Goal: Task Accomplishment & Management: Complete application form

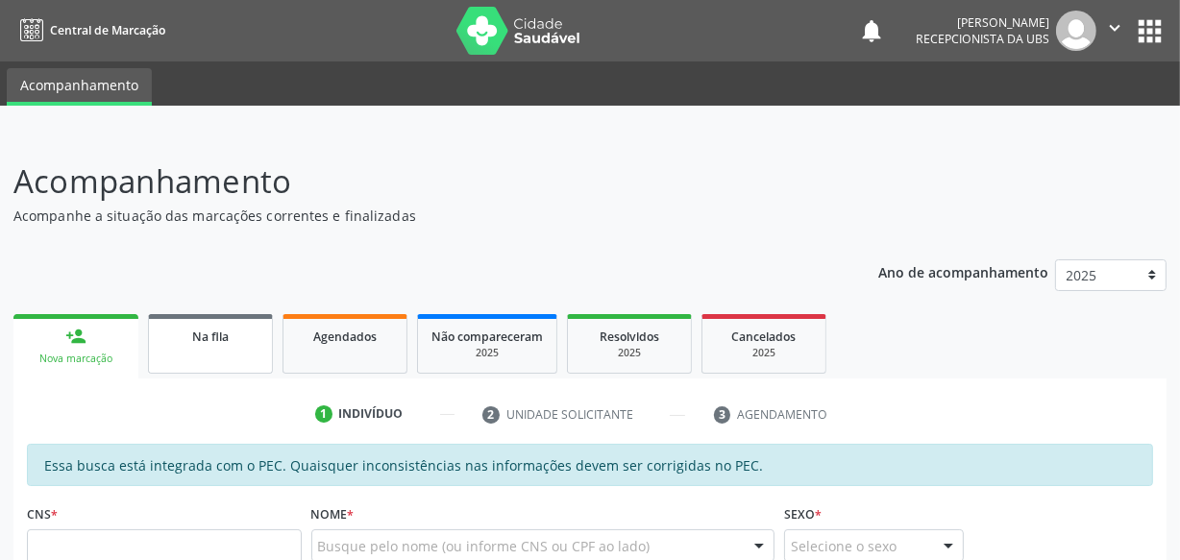
click at [230, 360] on link "Na fila" at bounding box center [210, 344] width 125 height 60
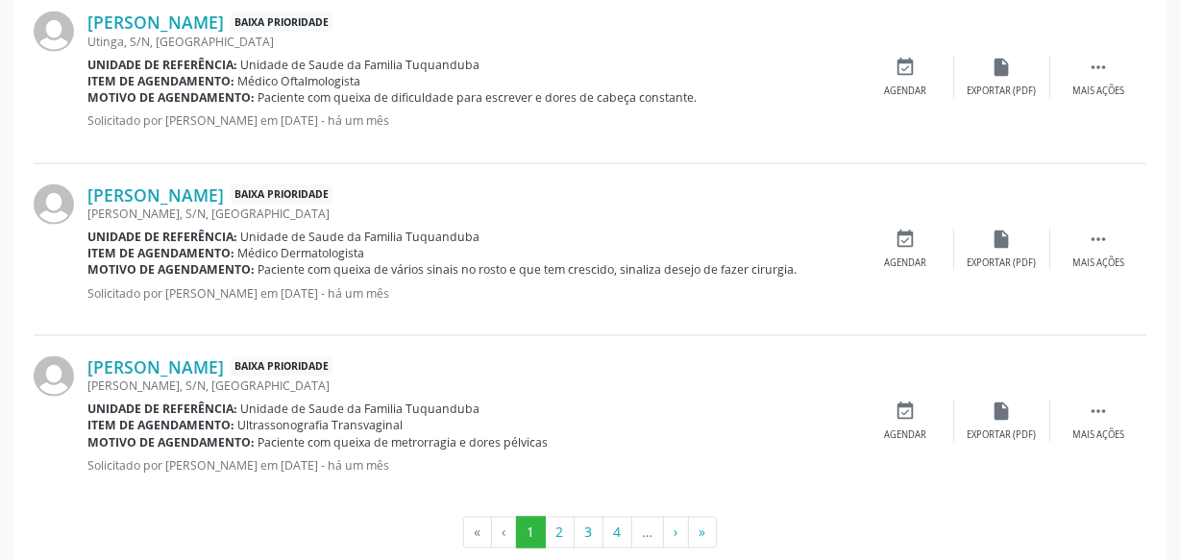
scroll to position [2774, 0]
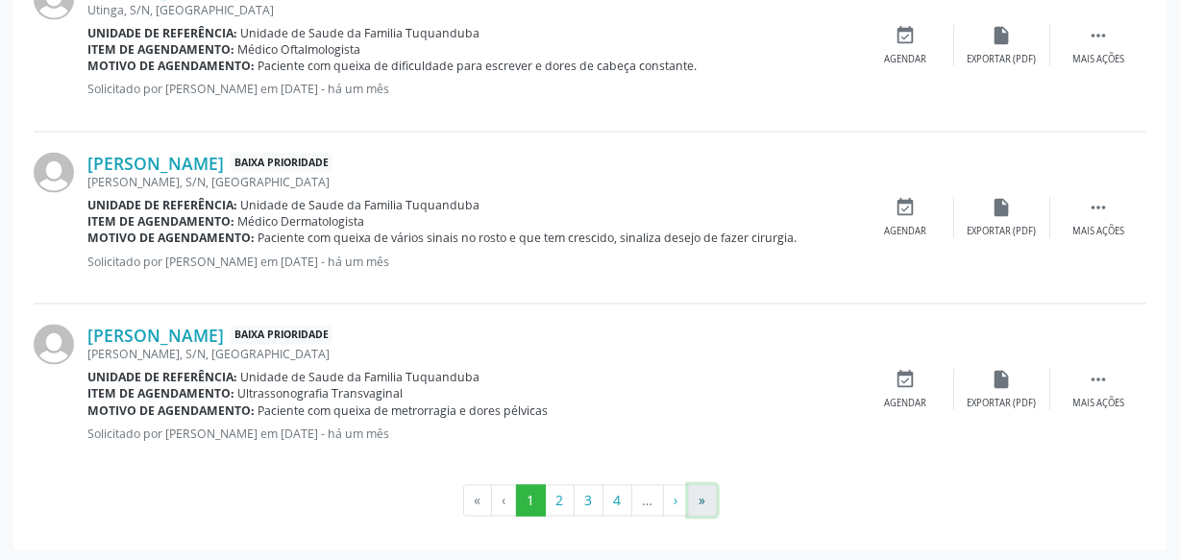
click at [702, 489] on button "»" at bounding box center [702, 501] width 29 height 33
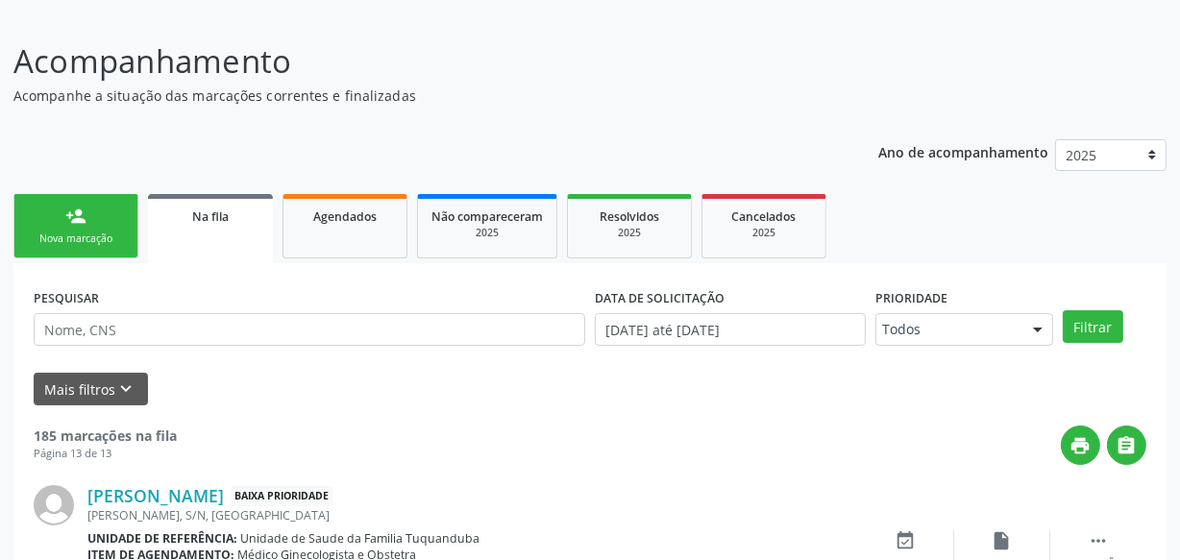
scroll to position [972, 0]
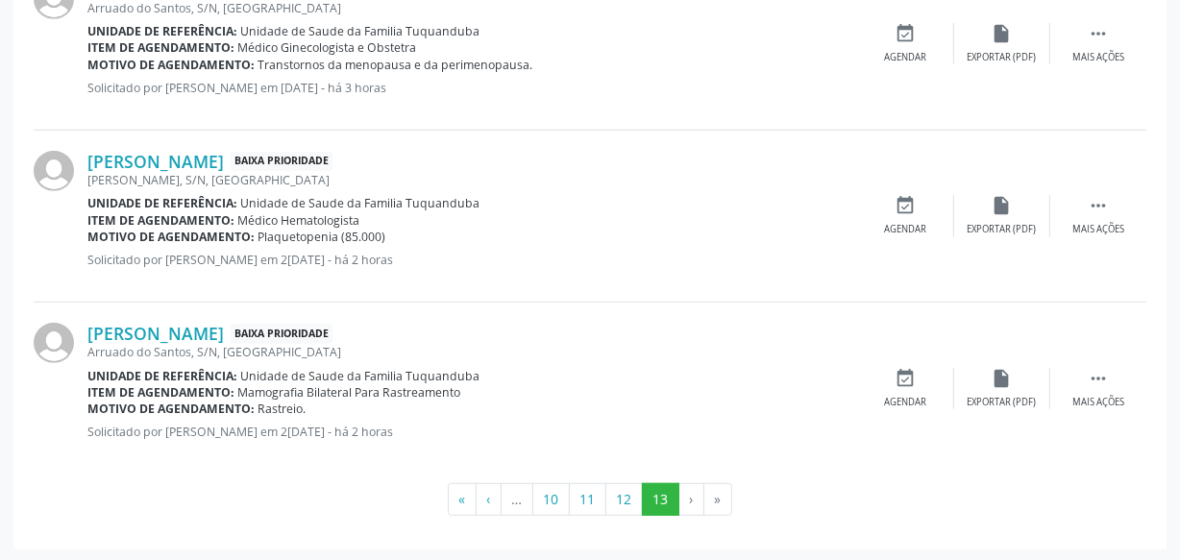
click at [702, 489] on li "›" at bounding box center [691, 499] width 25 height 33
click at [631, 503] on button "12" at bounding box center [623, 499] width 37 height 33
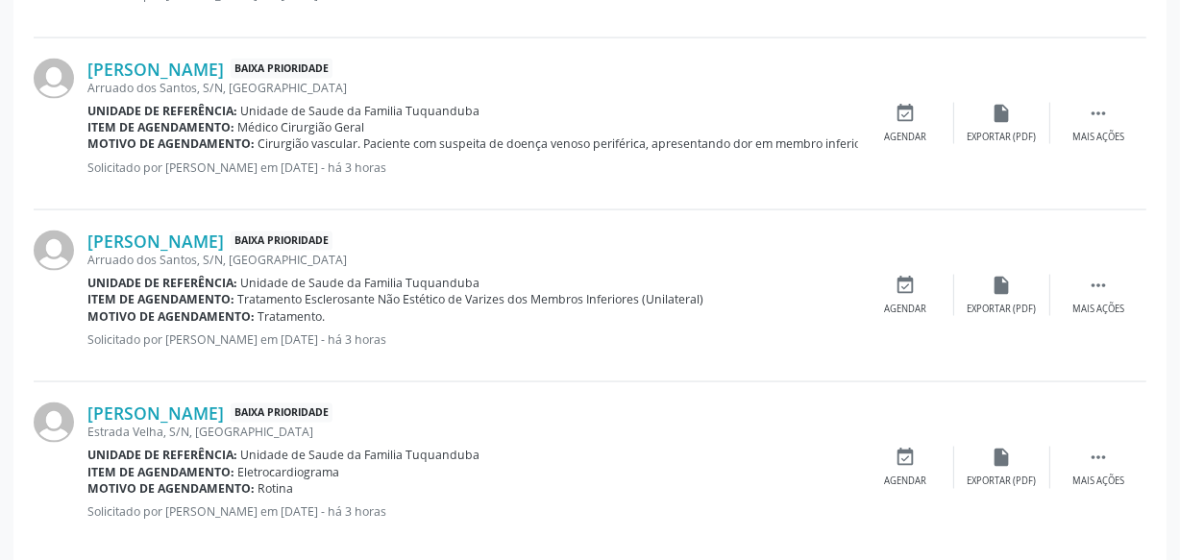
scroll to position [2692, 0]
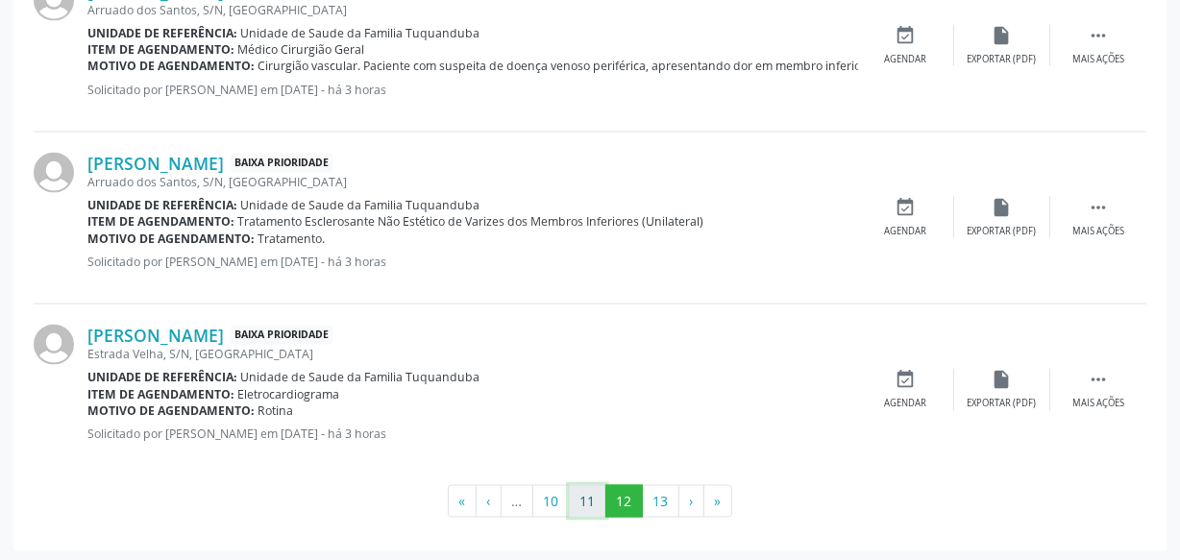
click at [581, 508] on button "11" at bounding box center [587, 501] width 37 height 33
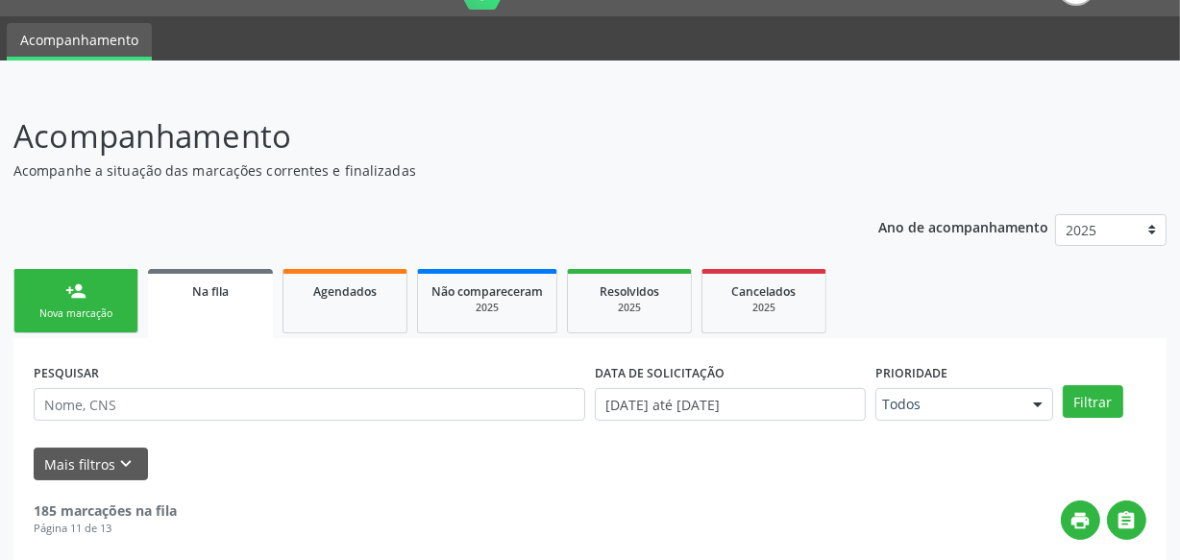
scroll to position [0, 0]
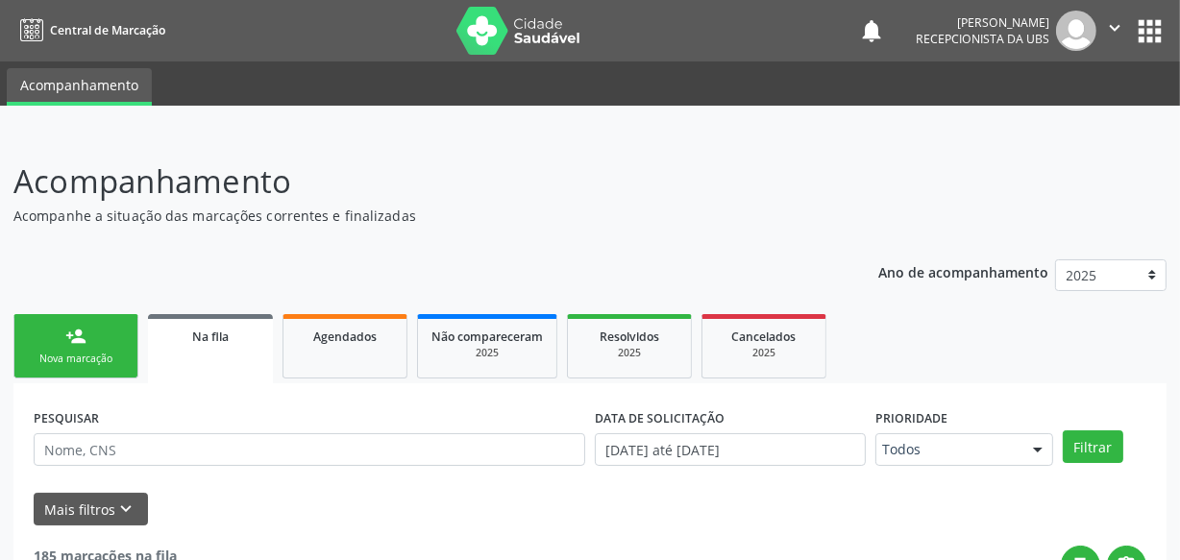
click at [100, 365] on div "Nova marcação" at bounding box center [76, 359] width 96 height 14
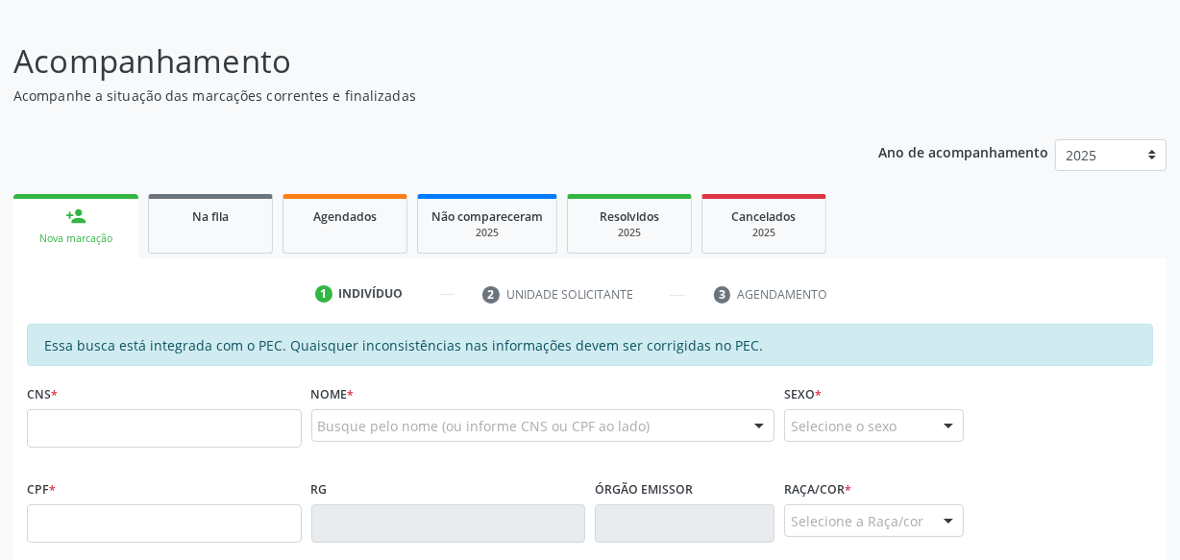
scroll to position [170, 0]
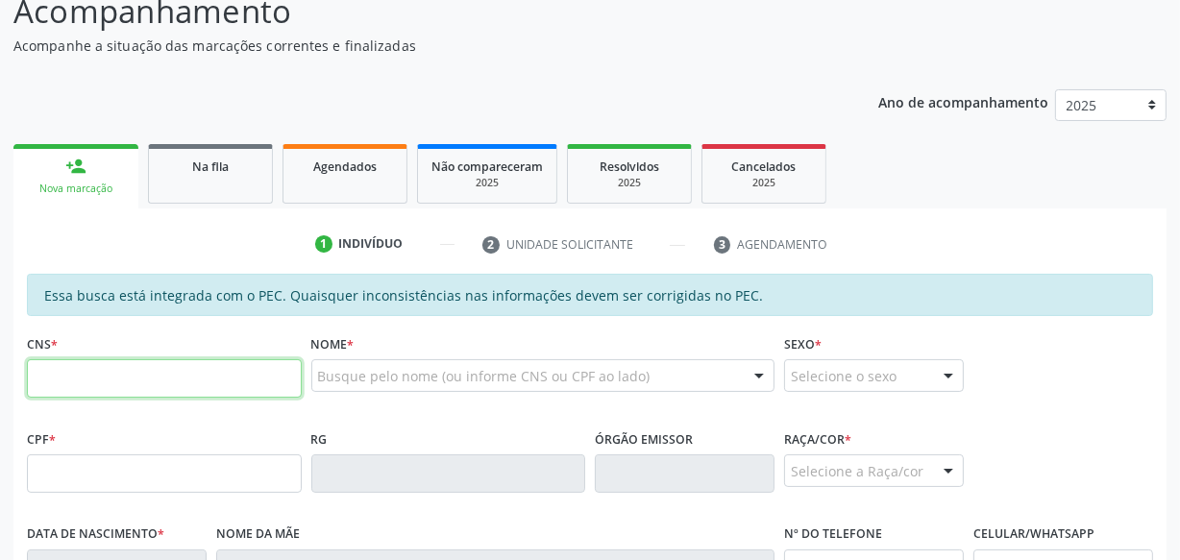
click at [100, 365] on input "text" at bounding box center [164, 378] width 275 height 38
type input "702 0078 3392 7784"
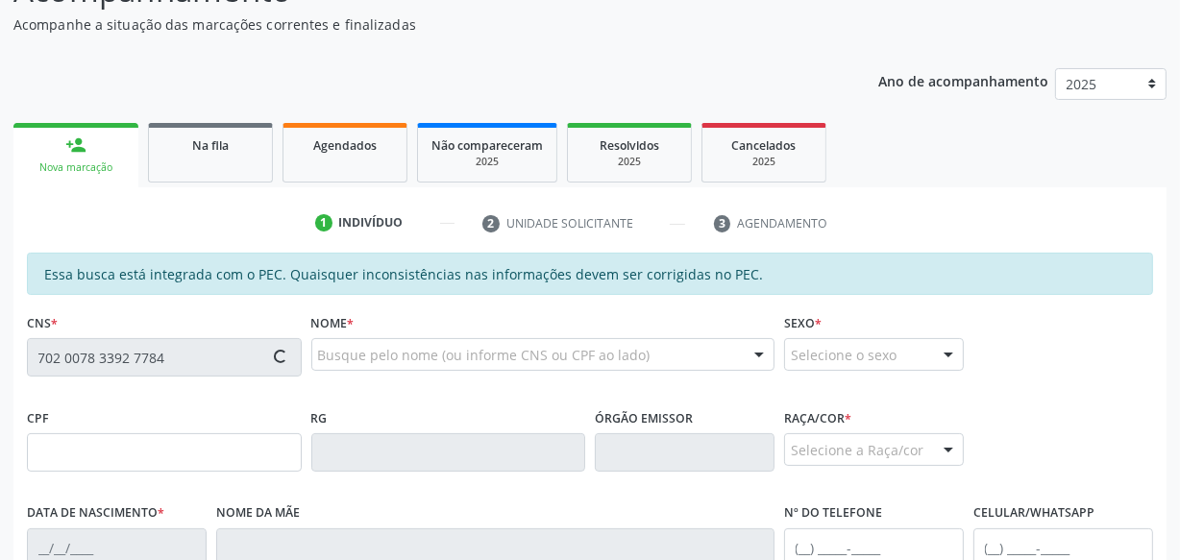
type input "020.694.394-61"
type input "[DATE]"
type input "[PERSON_NAME]"
type input "[PHONE_NUMBER]"
type input "S/N"
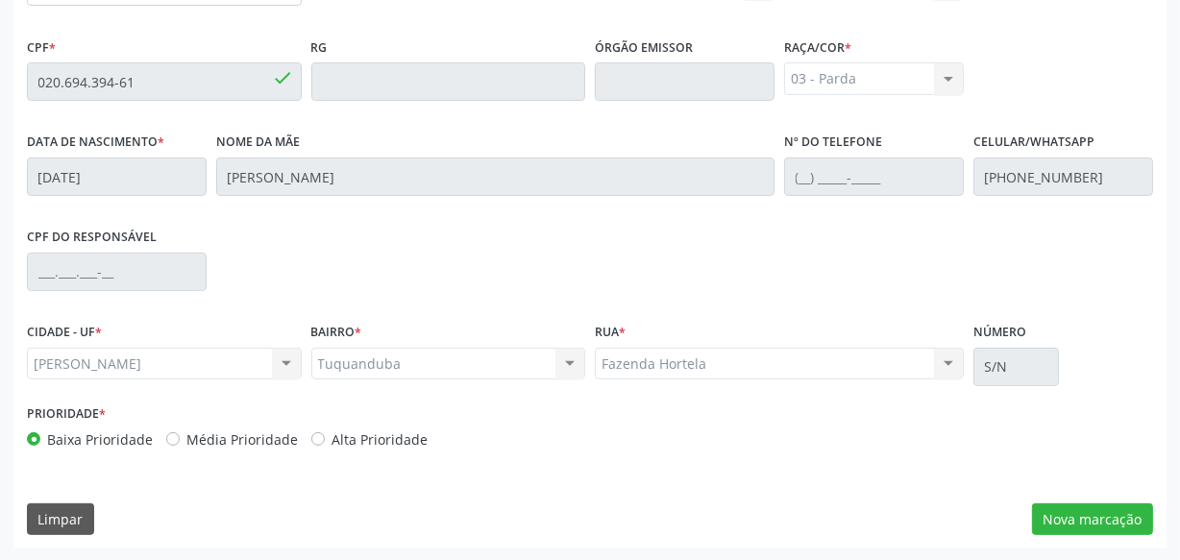
scroll to position [563, 0]
click at [1090, 529] on button "Nova marcação" at bounding box center [1092, 519] width 121 height 33
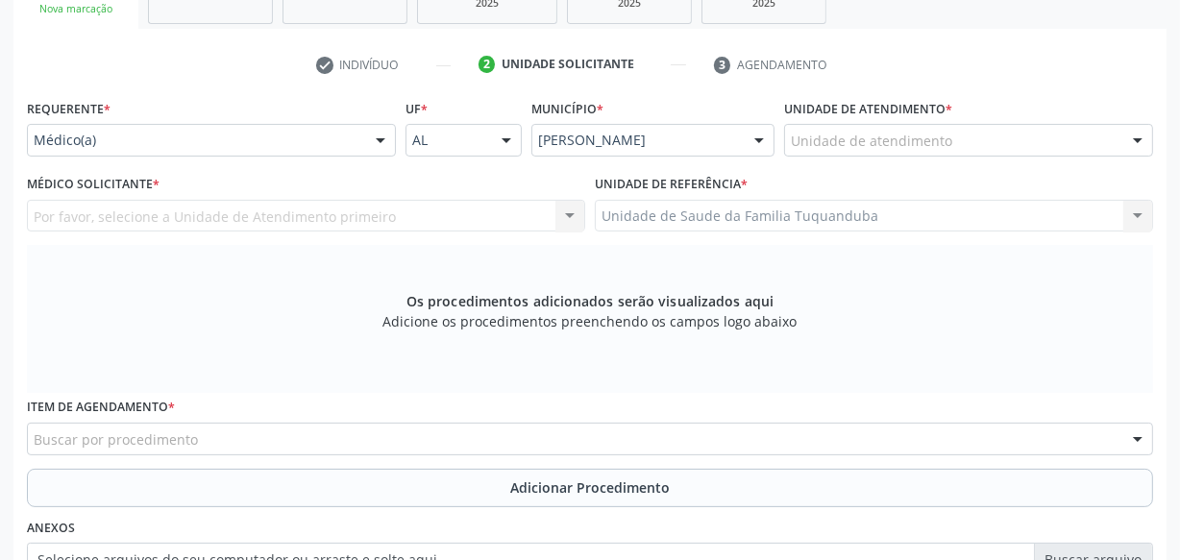
scroll to position [306, 0]
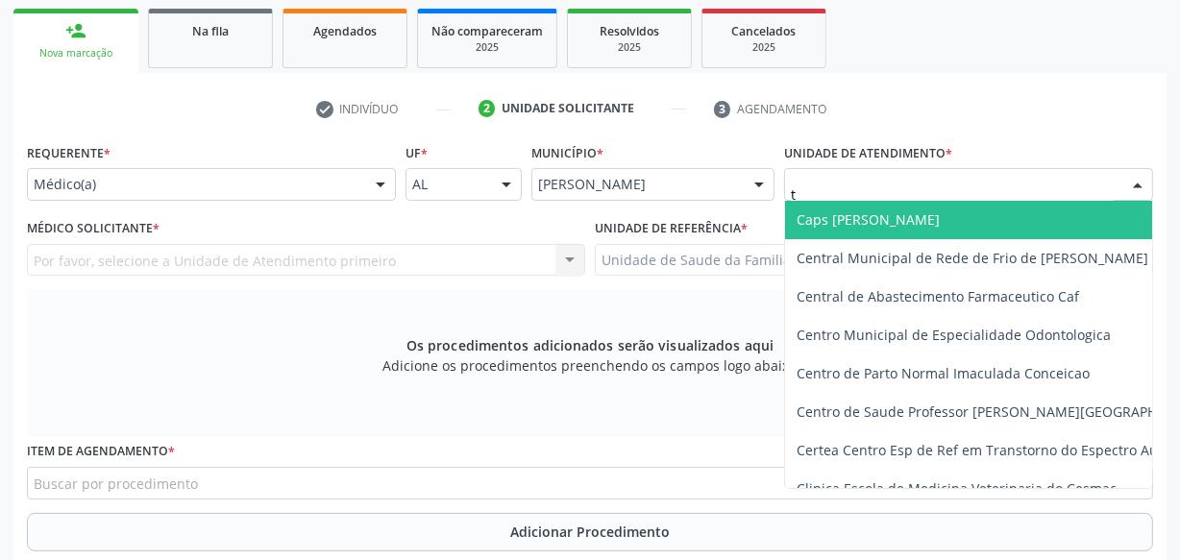
type input "tu"
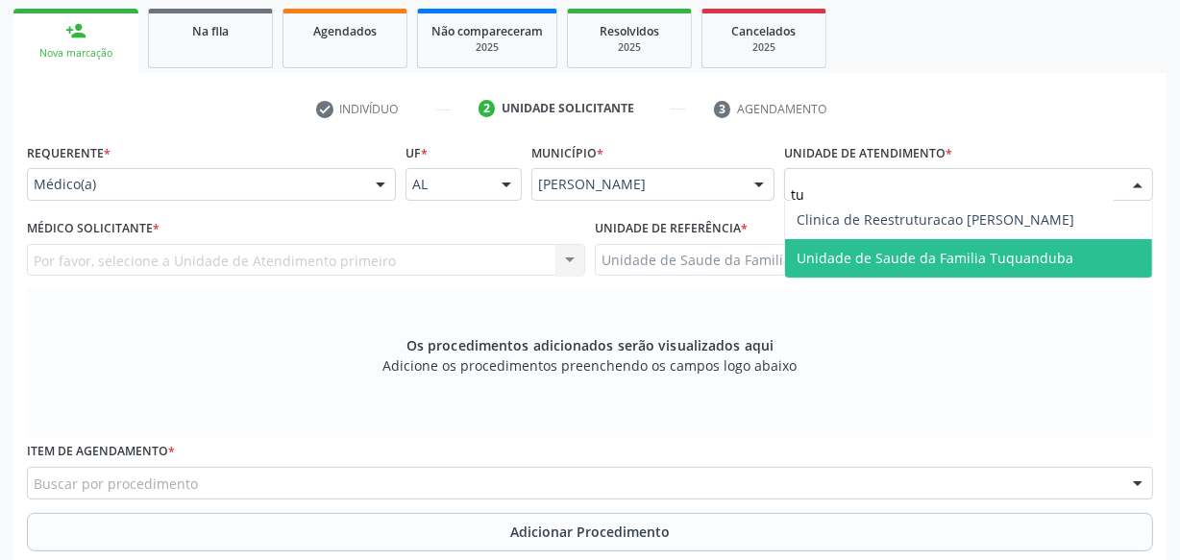
click at [832, 259] on span "Unidade de Saude da Familia Tuquanduba" at bounding box center [935, 258] width 277 height 18
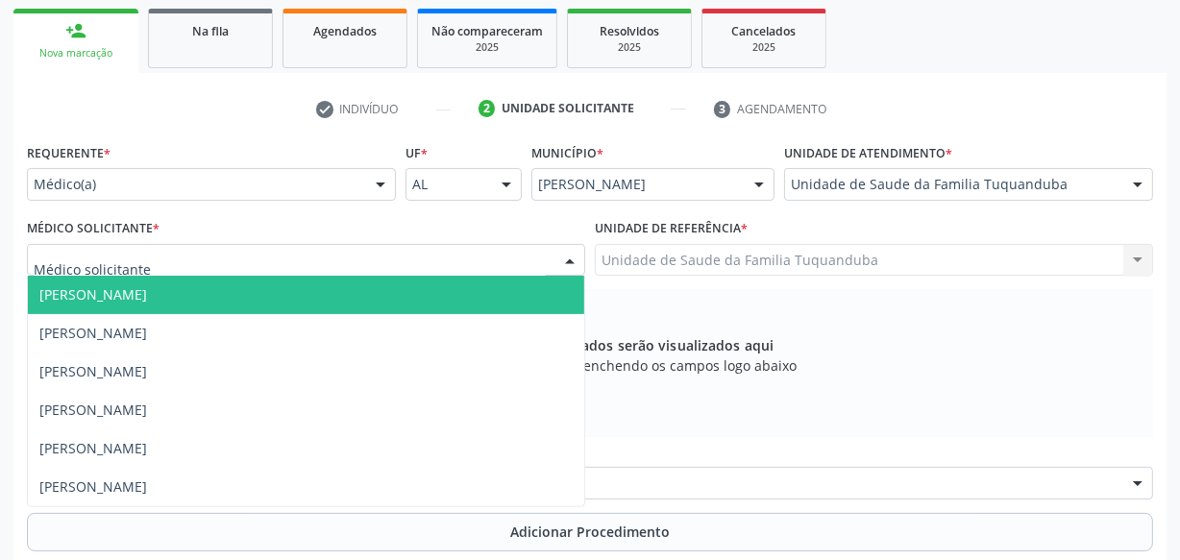
click at [209, 268] on div at bounding box center [306, 260] width 558 height 33
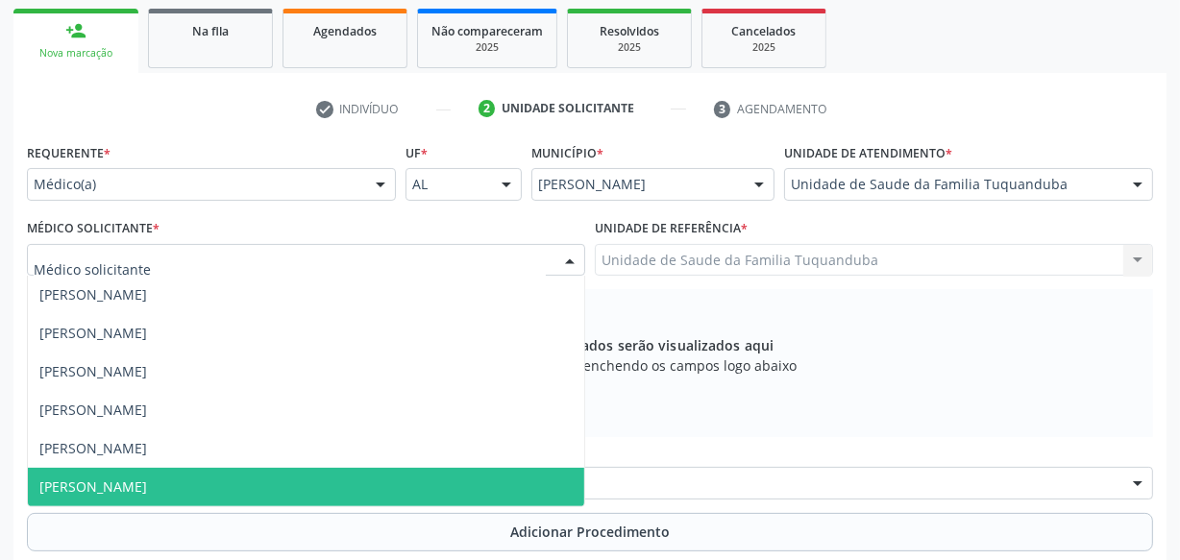
click at [192, 503] on span "[PERSON_NAME]" at bounding box center [306, 487] width 556 height 38
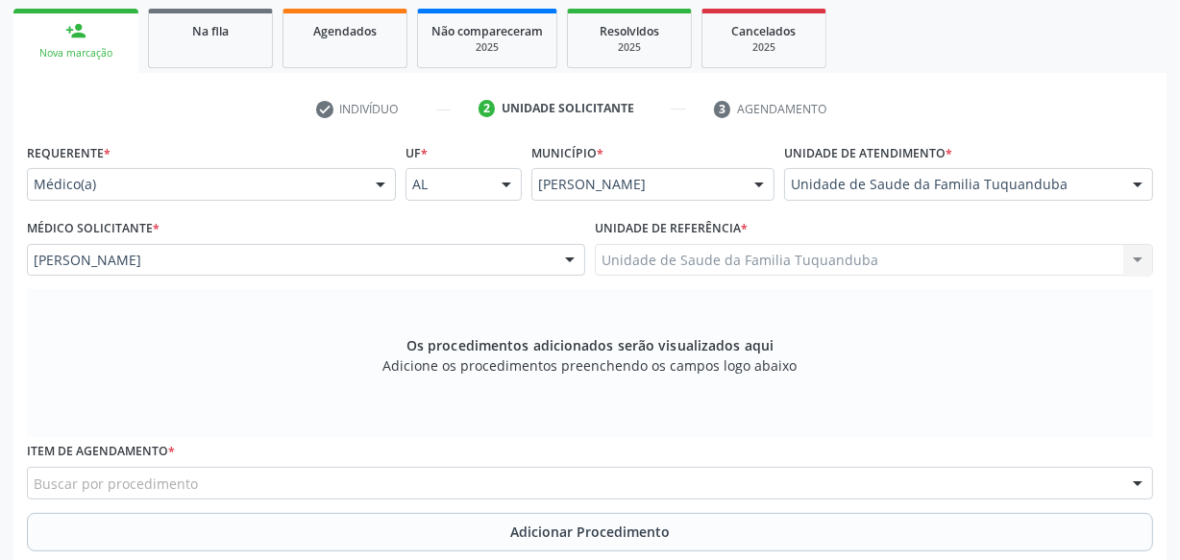
click at [244, 485] on div "Buscar por procedimento" at bounding box center [590, 483] width 1126 height 33
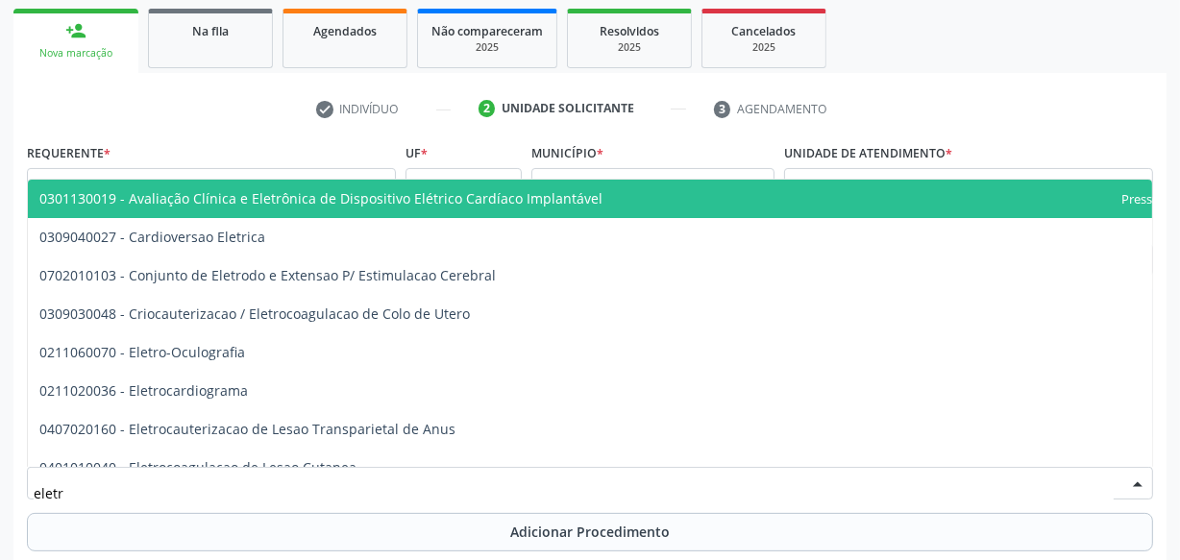
type input "eletro"
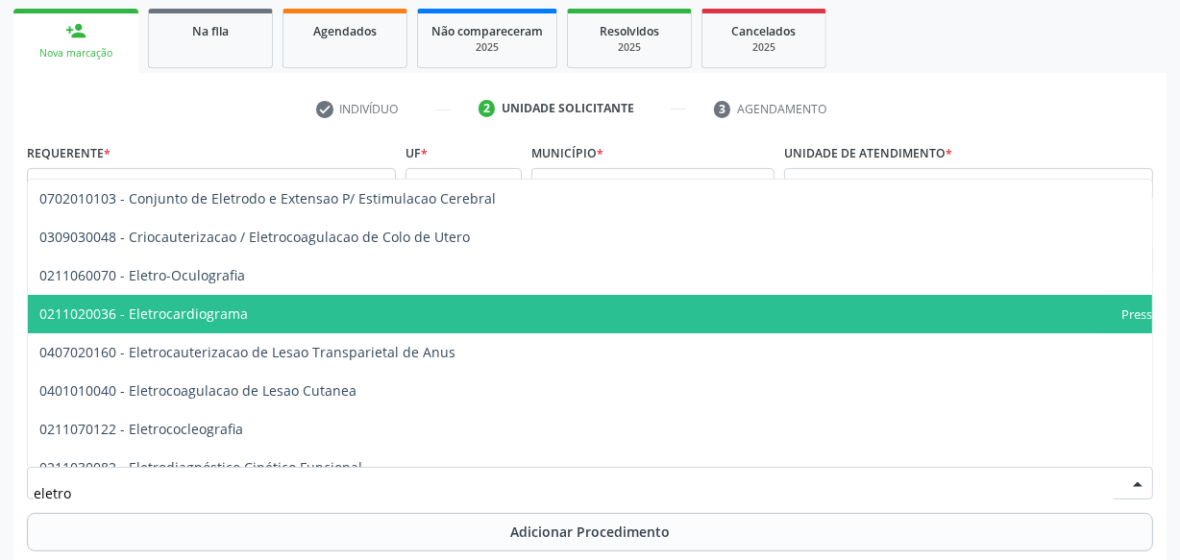
click at [258, 312] on span "0211020036 - Eletrocardiograma" at bounding box center [638, 314] width 1220 height 38
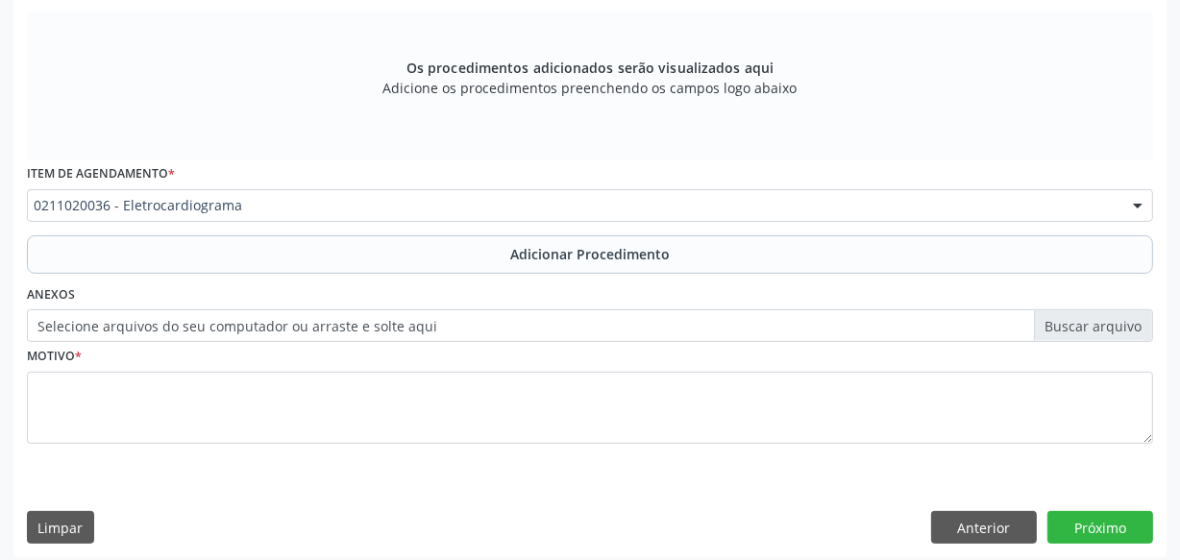
scroll to position [593, 0]
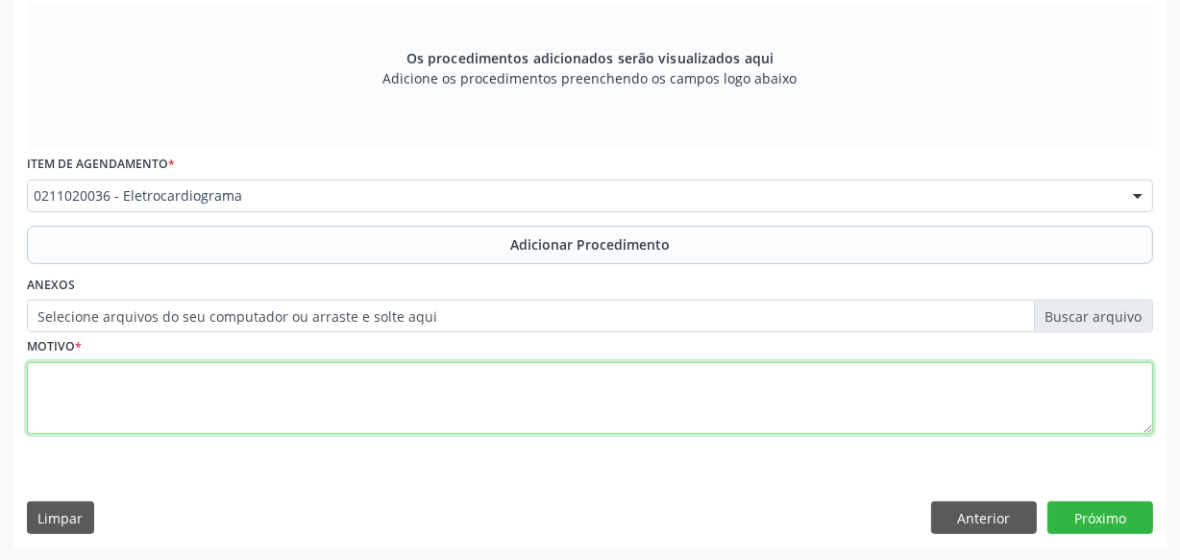
click at [261, 381] on textarea at bounding box center [590, 398] width 1126 height 73
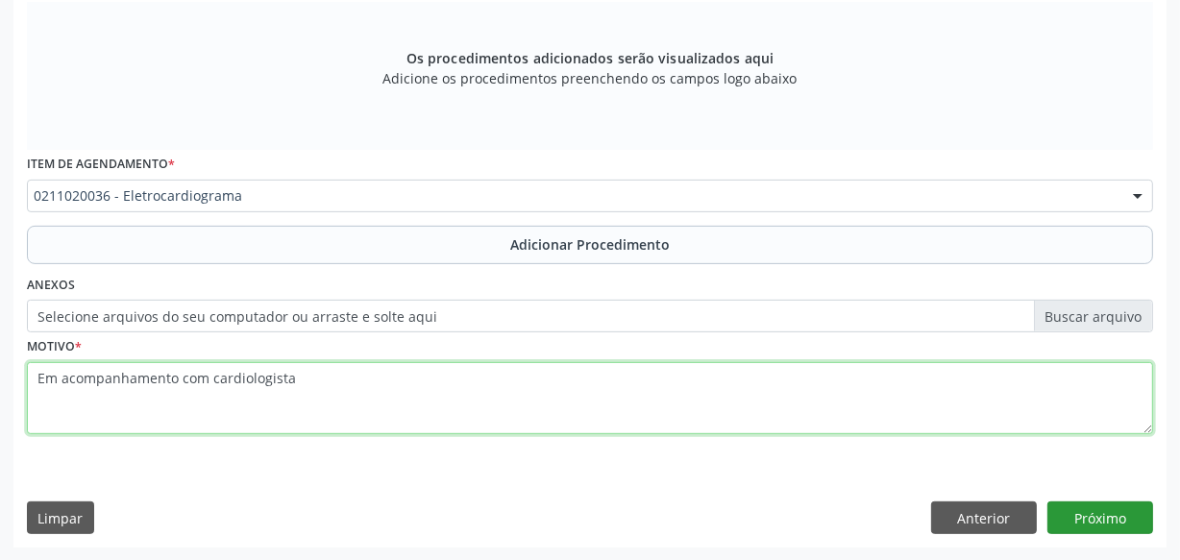
type textarea "Em acompanhamento com cardiologista"
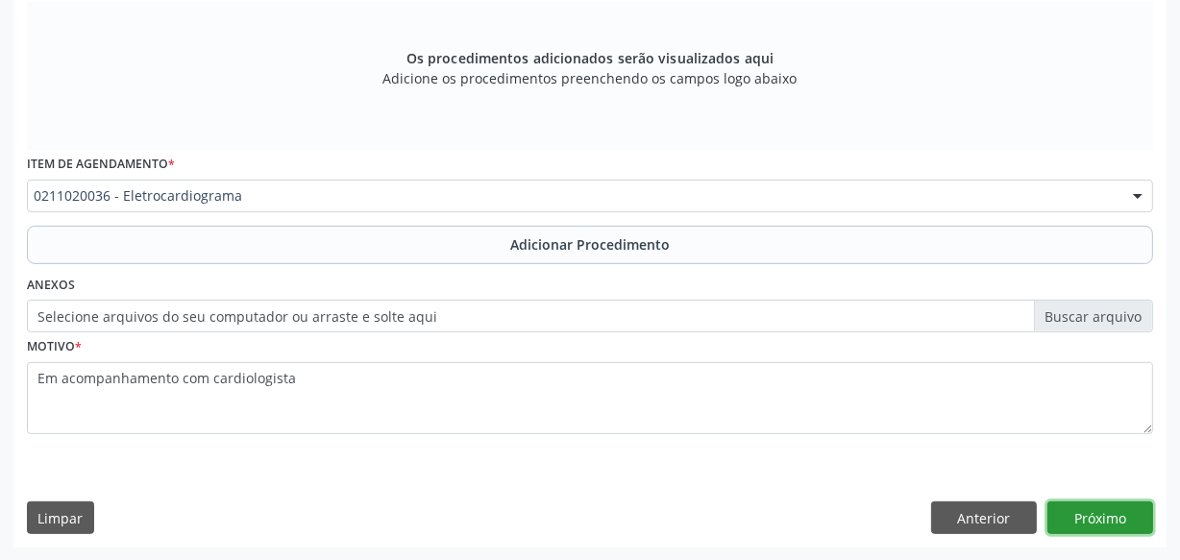
click at [1141, 522] on button "Próximo" at bounding box center [1100, 518] width 106 height 33
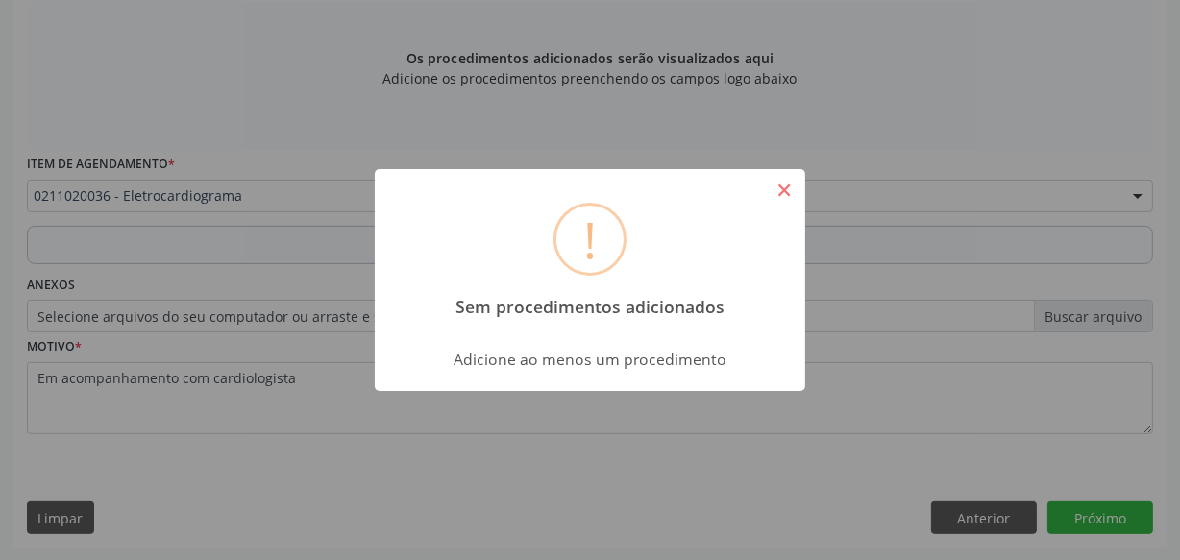
click at [784, 185] on button "×" at bounding box center [784, 190] width 33 height 33
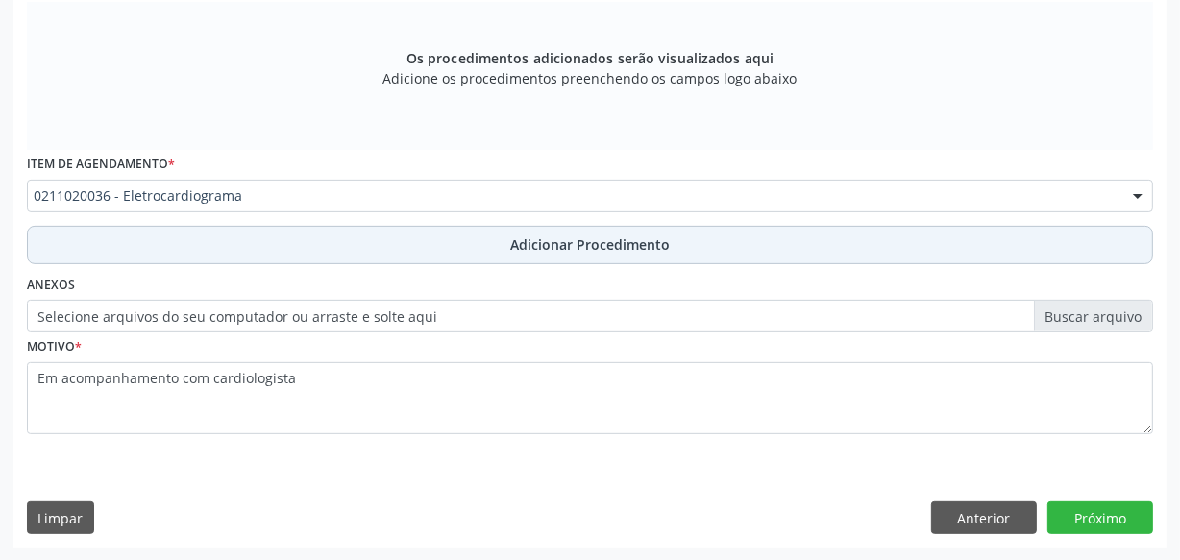
click at [644, 250] on span "Adicionar Procedimento" at bounding box center [590, 244] width 160 height 20
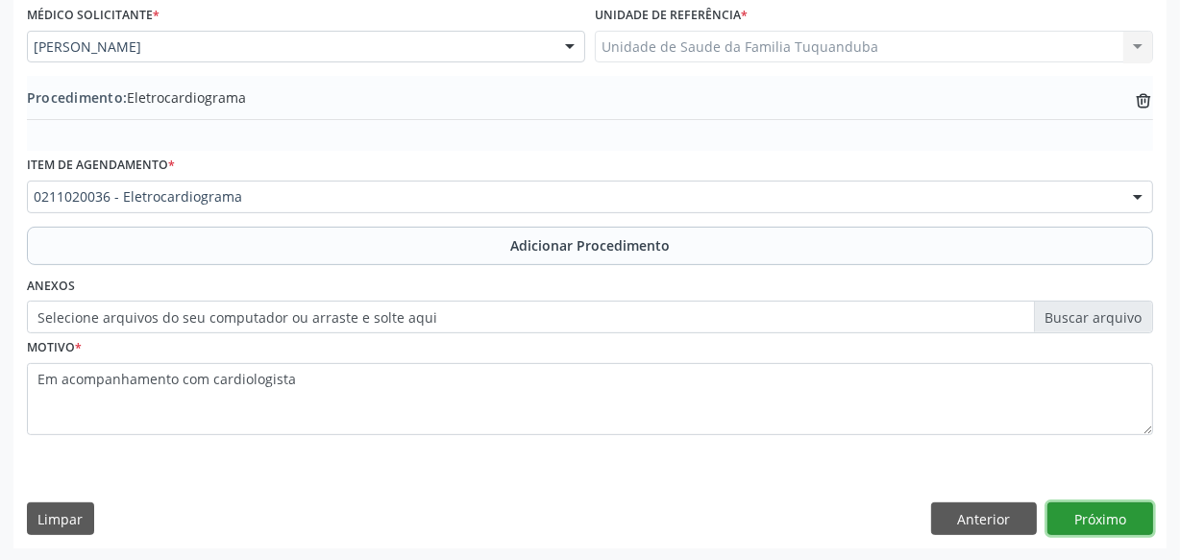
click at [1095, 524] on button "Próximo" at bounding box center [1100, 519] width 106 height 33
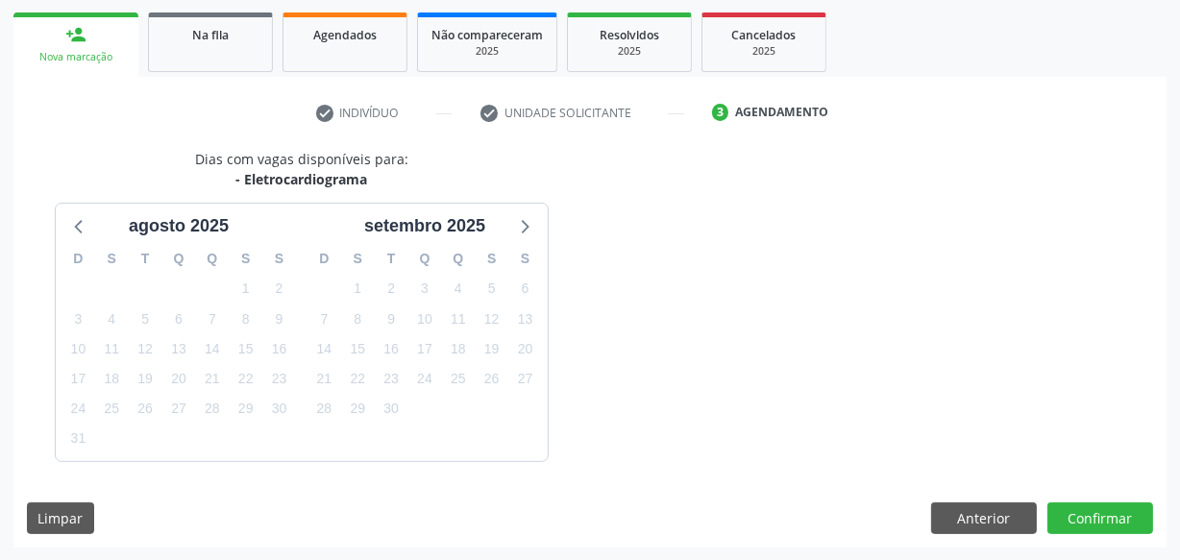
scroll to position [357, 0]
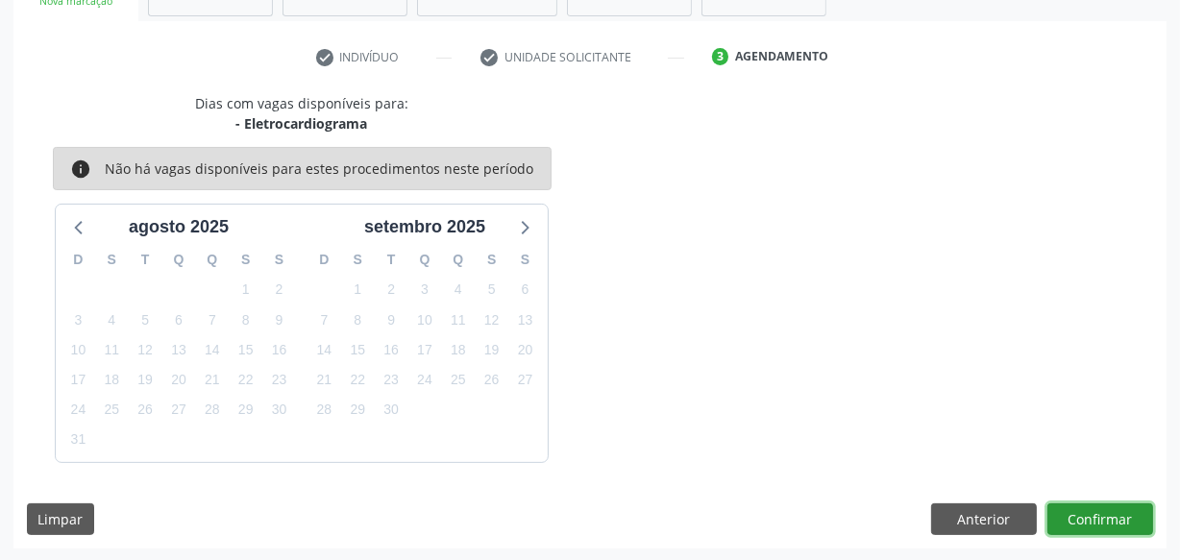
click at [1095, 524] on button "Confirmar" at bounding box center [1100, 520] width 106 height 33
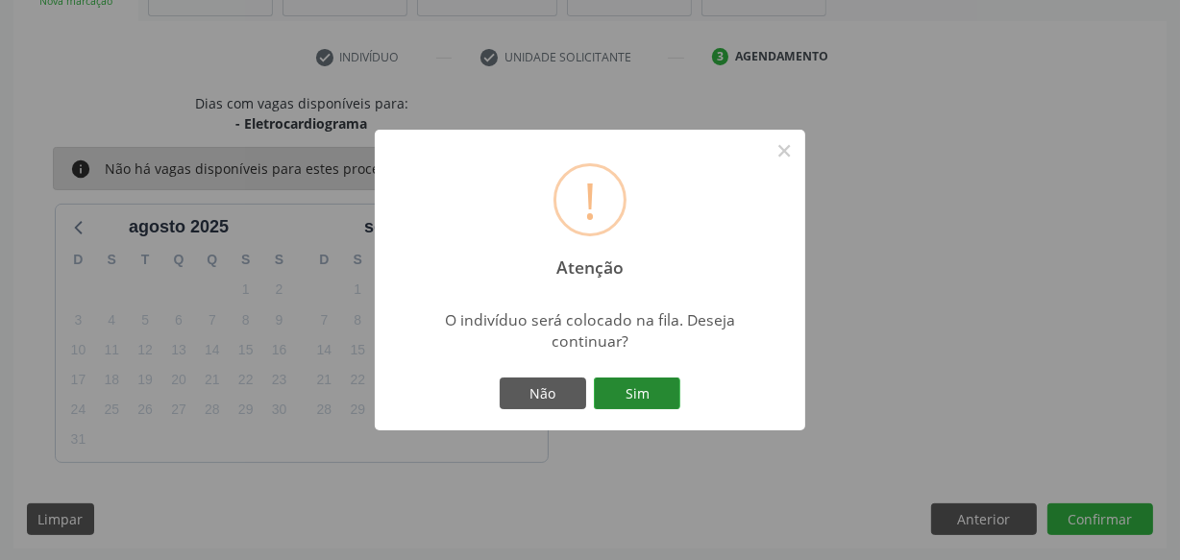
click at [638, 403] on button "Sim" at bounding box center [637, 394] width 86 height 33
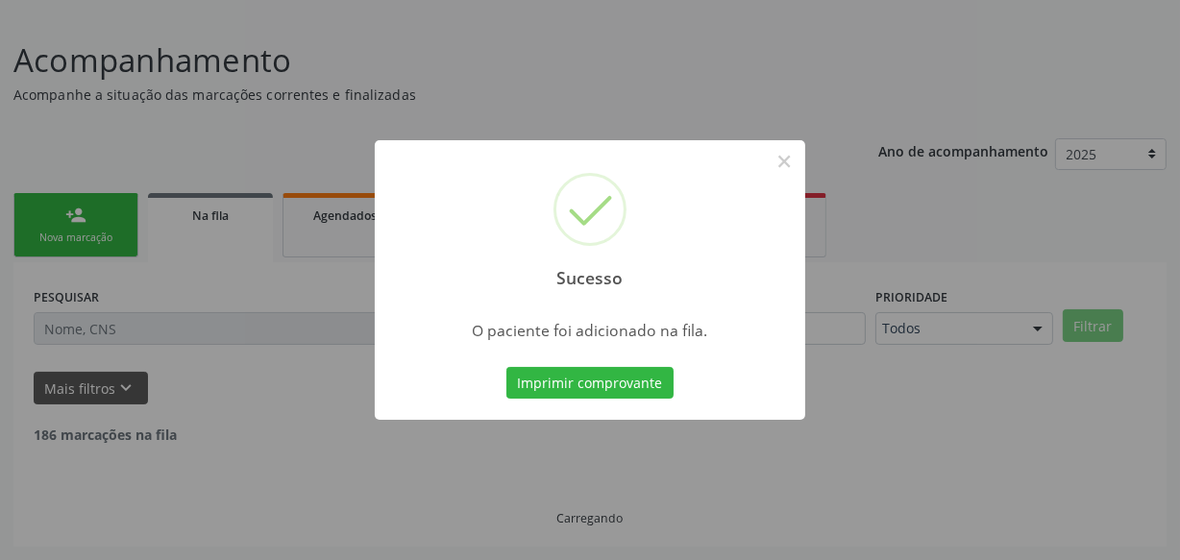
scroll to position [100, 0]
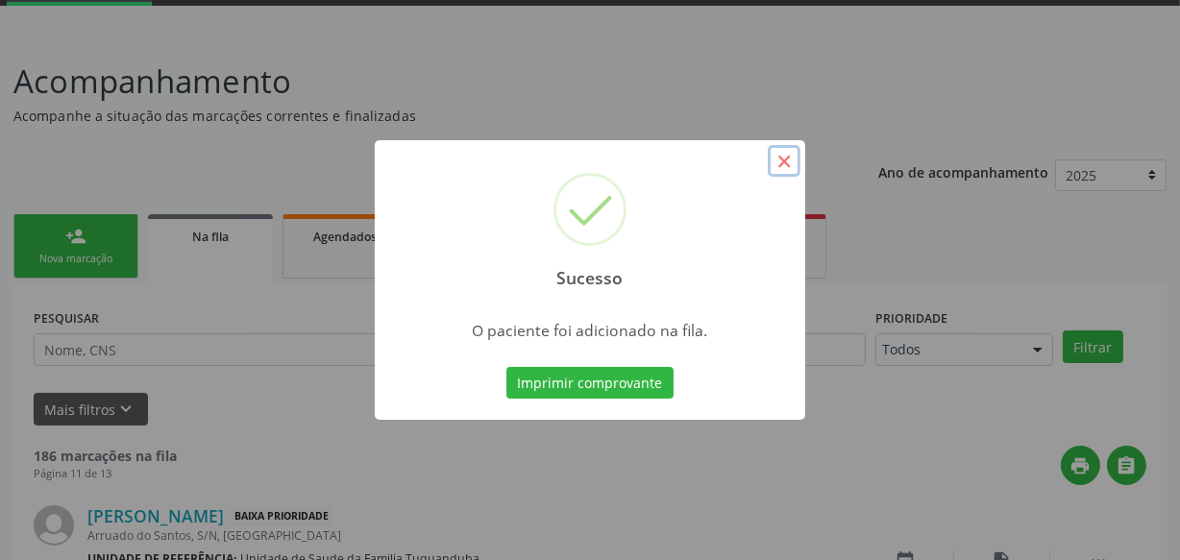
click at [781, 165] on button "×" at bounding box center [784, 161] width 33 height 33
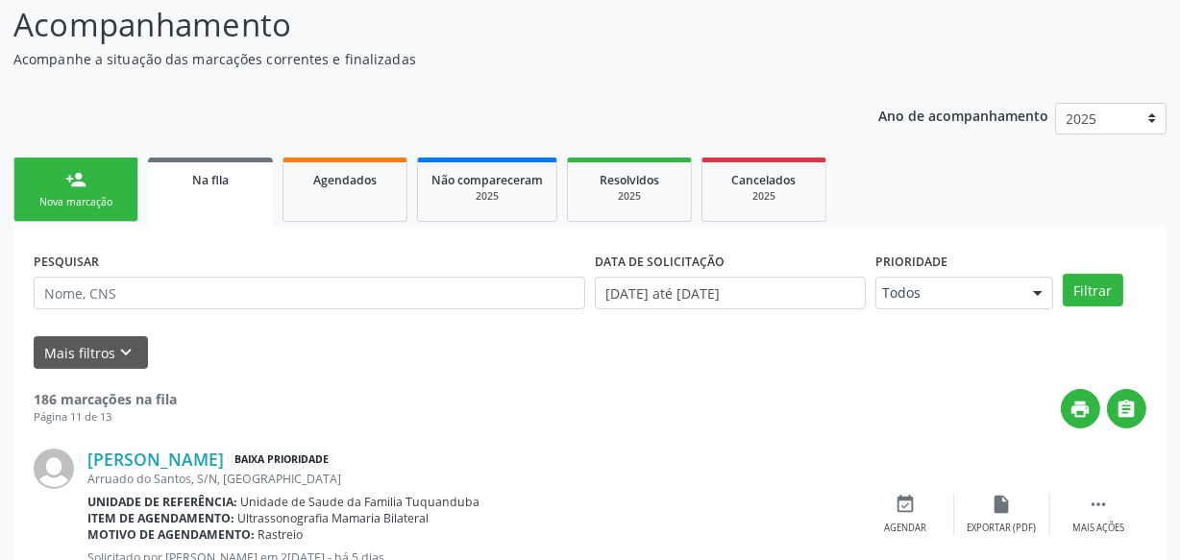
scroll to position [158, 0]
click at [86, 211] on link "person_add Nova marcação" at bounding box center [75, 189] width 125 height 64
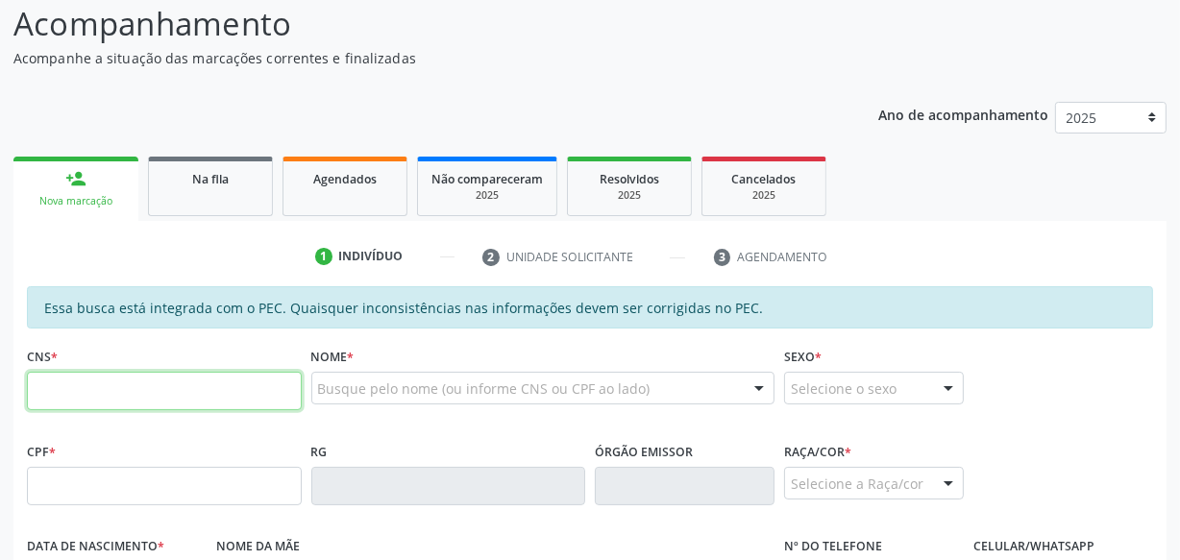
click at [142, 386] on input "text" at bounding box center [164, 391] width 275 height 38
type input "702 0078 3392 7784"
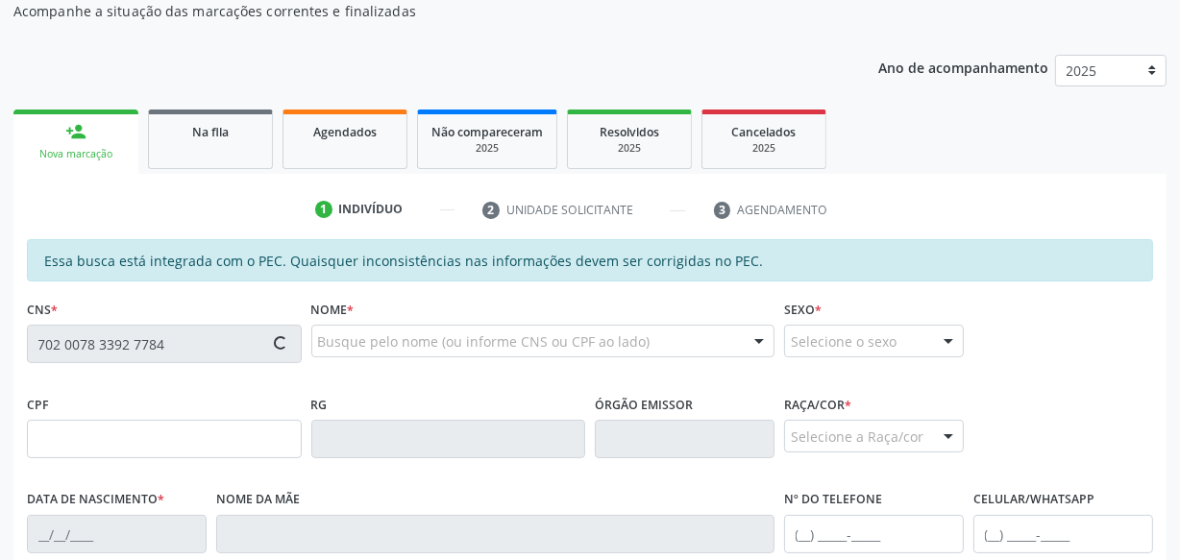
type input "020.694.394-61"
type input "[DATE]"
type input "[PERSON_NAME]"
type input "[PHONE_NUMBER]"
type input "S/N"
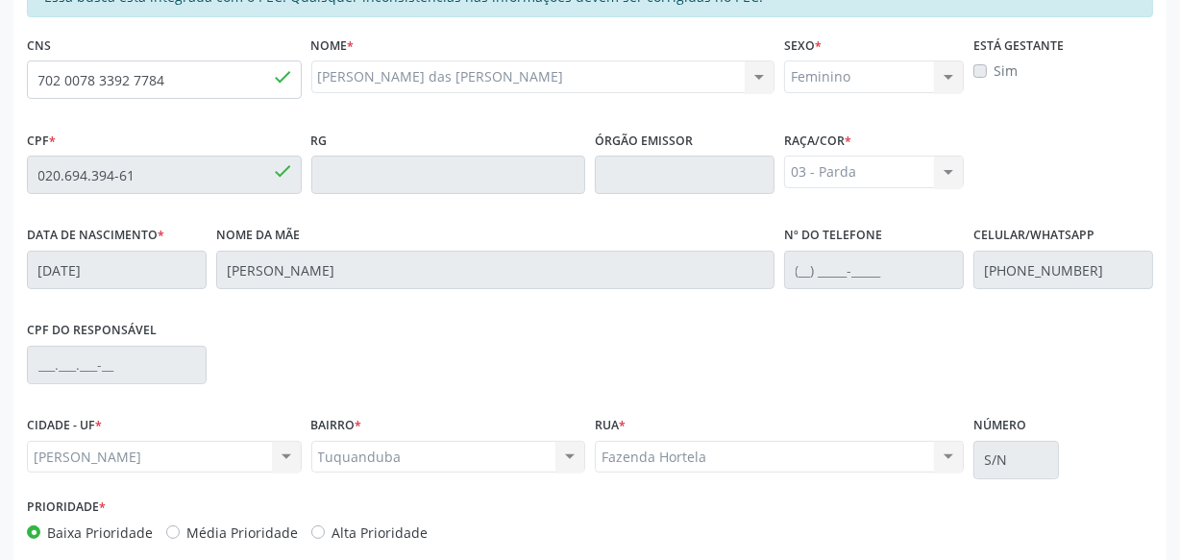
scroll to position [563, 0]
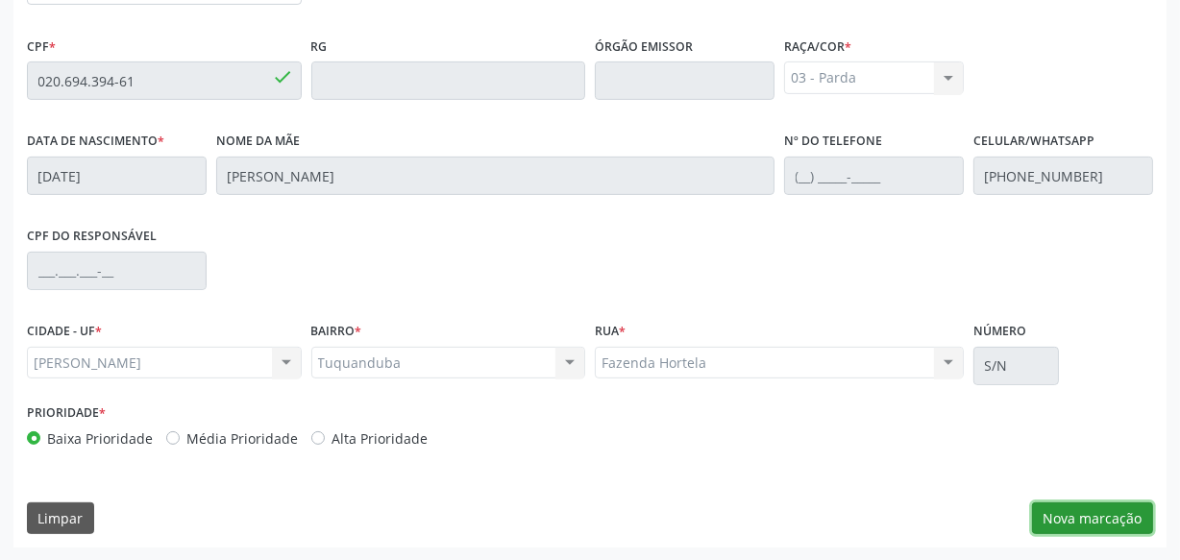
click at [1067, 516] on button "Nova marcação" at bounding box center [1092, 519] width 121 height 33
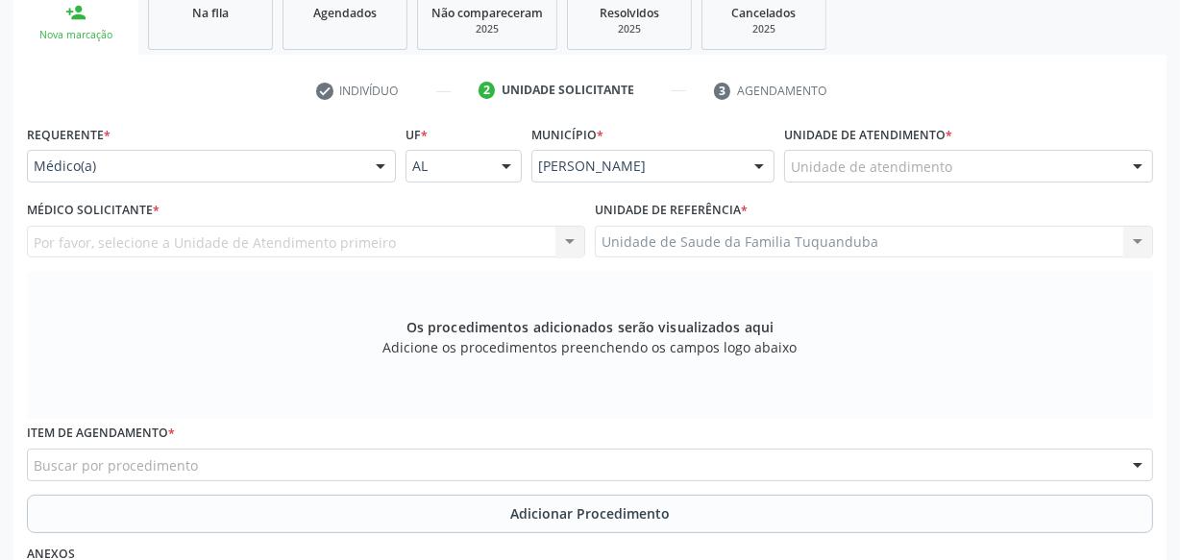
scroll to position [320, 0]
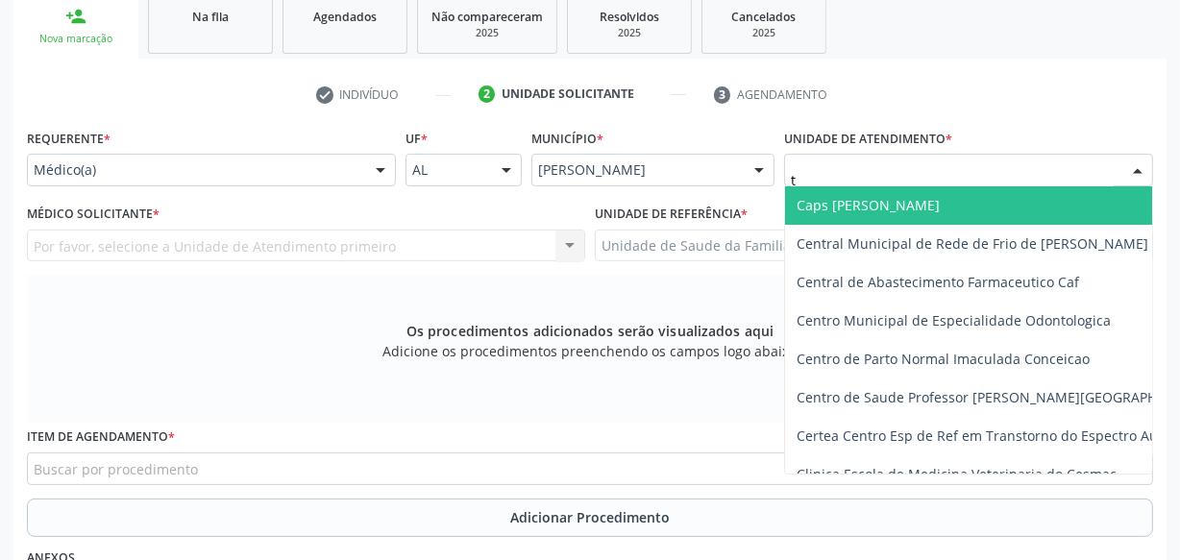
type input "tu"
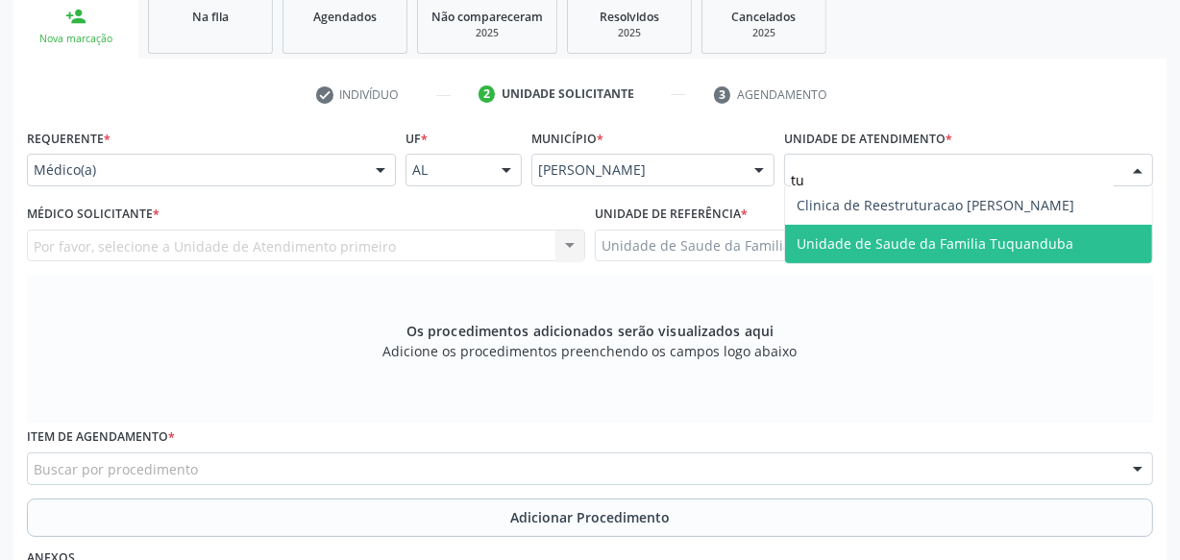
click at [874, 234] on span "Unidade de Saude da Familia Tuquanduba" at bounding box center [935, 243] width 277 height 18
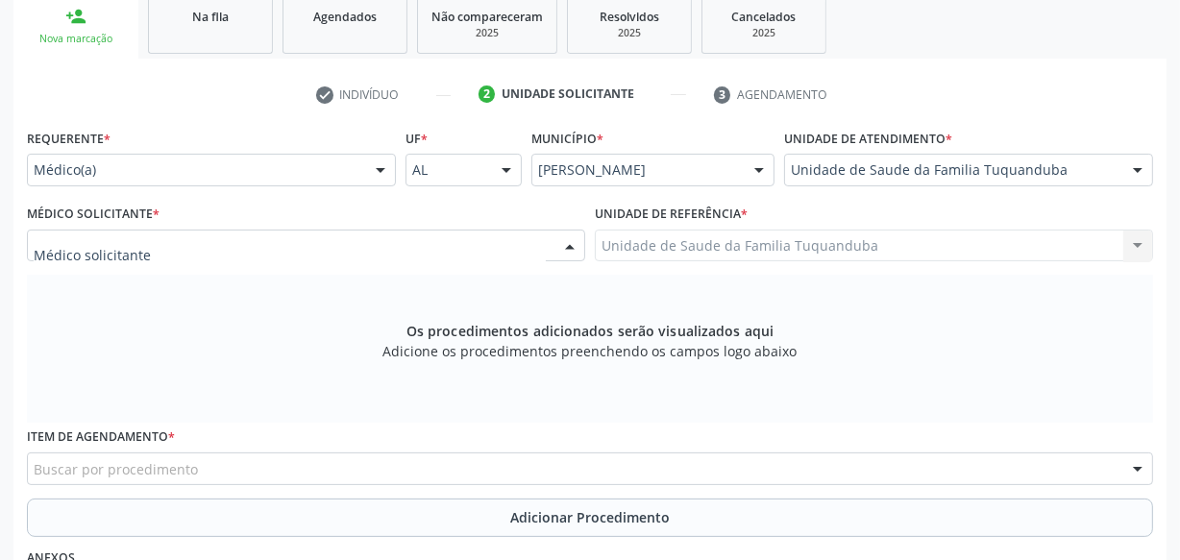
click at [450, 236] on div at bounding box center [306, 246] width 558 height 33
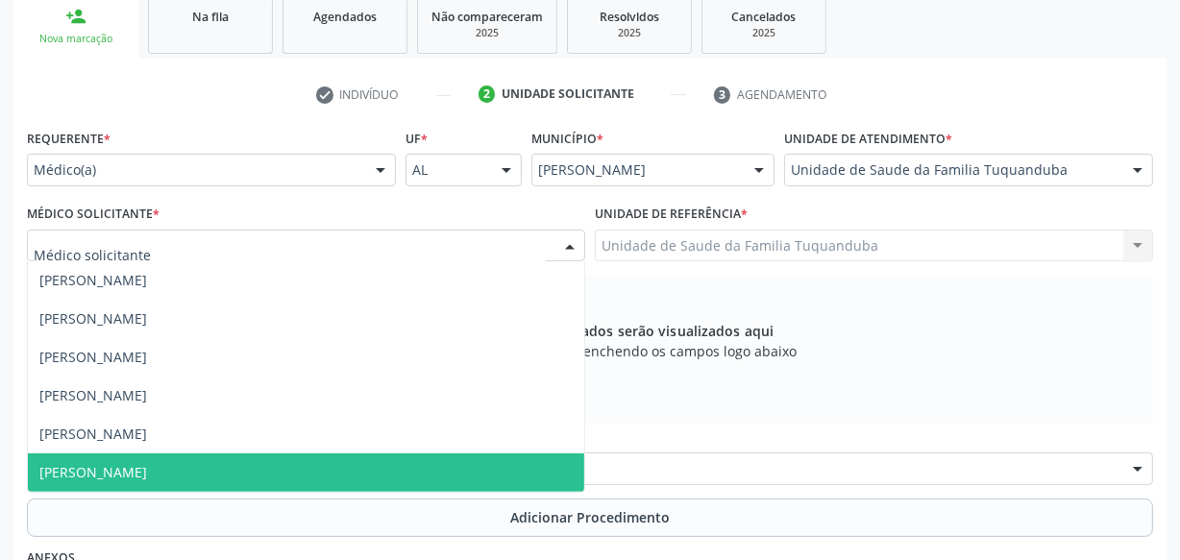
click at [414, 467] on span "[PERSON_NAME]" at bounding box center [306, 473] width 556 height 38
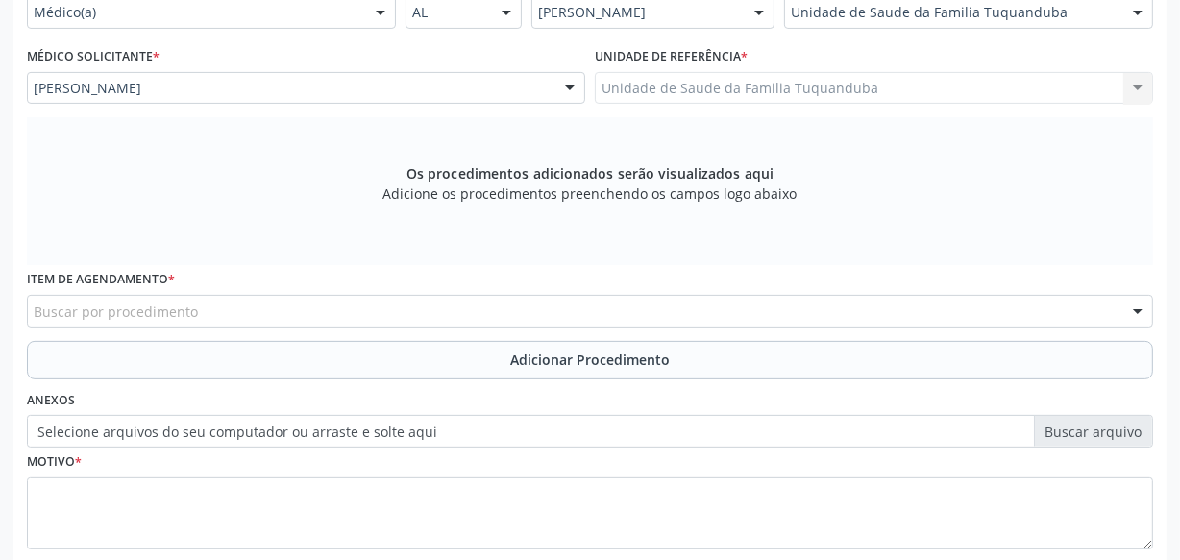
scroll to position [479, 0]
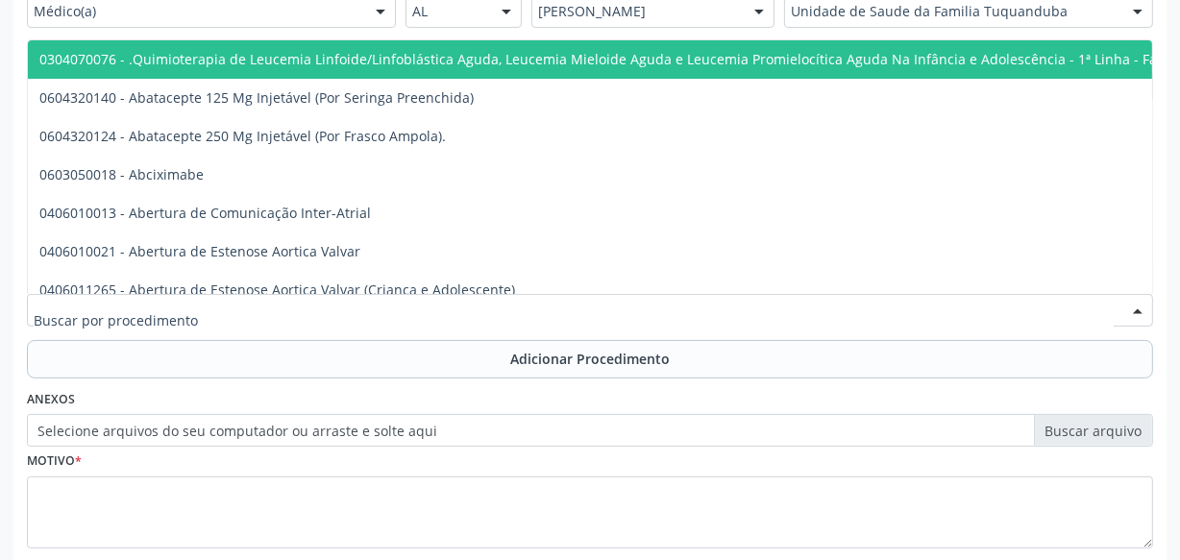
click at [441, 311] on div at bounding box center [590, 310] width 1126 height 33
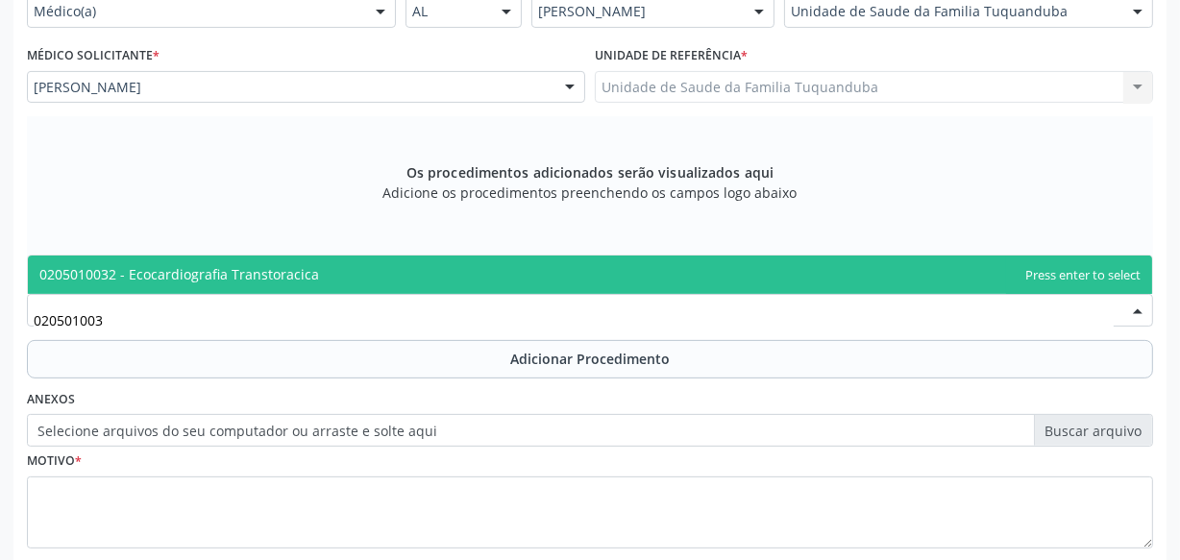
type input "0205010032"
click at [449, 271] on span "0205010032 - Ecocardiografia Transtoracica" at bounding box center [590, 275] width 1124 height 38
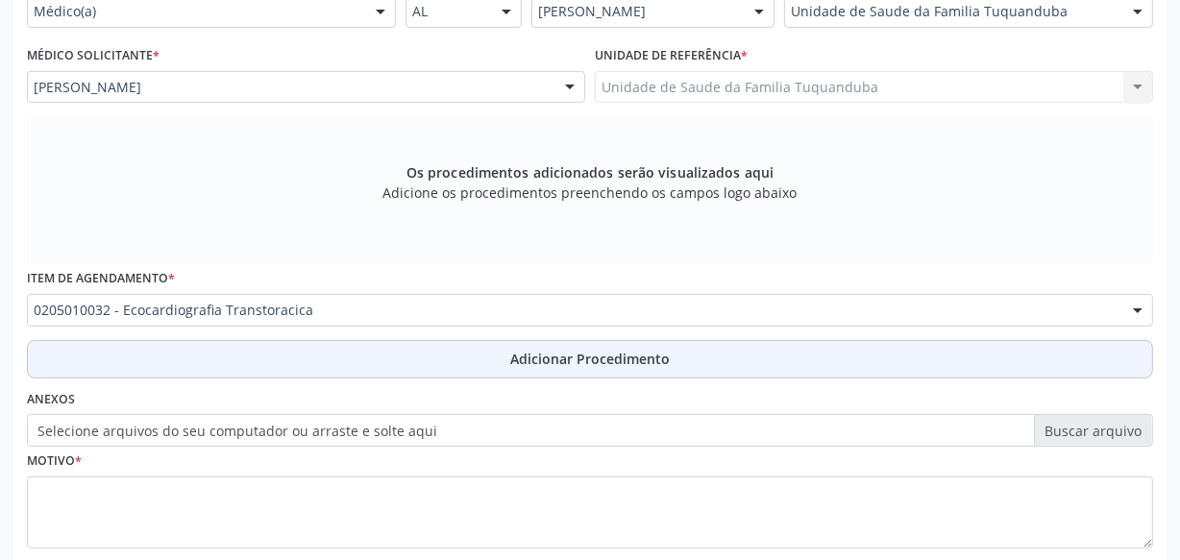
click at [501, 354] on button "Adicionar Procedimento" at bounding box center [590, 359] width 1126 height 38
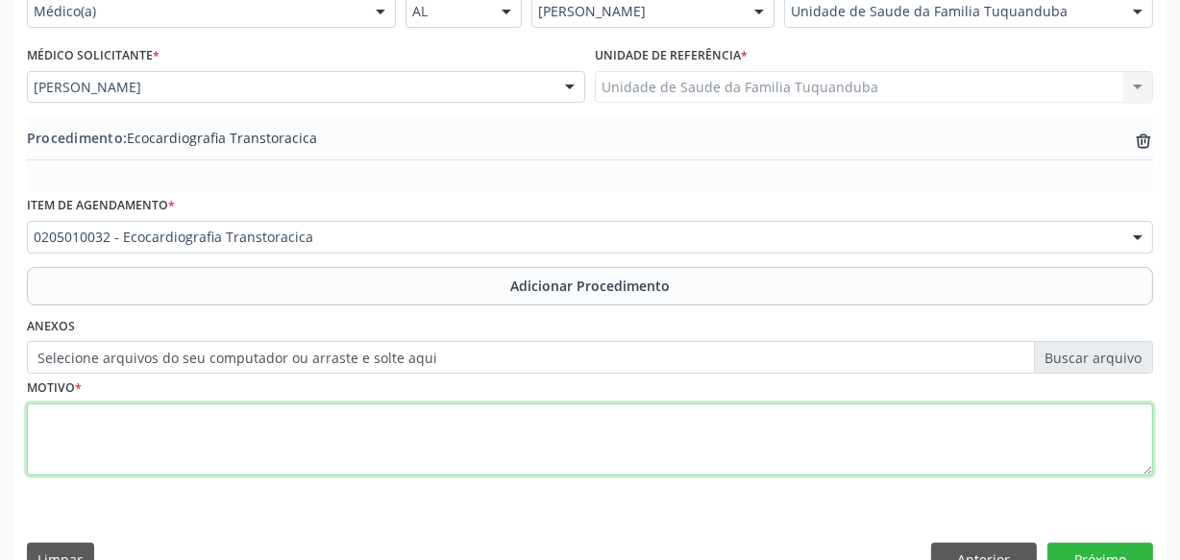
click at [421, 407] on textarea at bounding box center [590, 440] width 1126 height 73
type textarea "e"
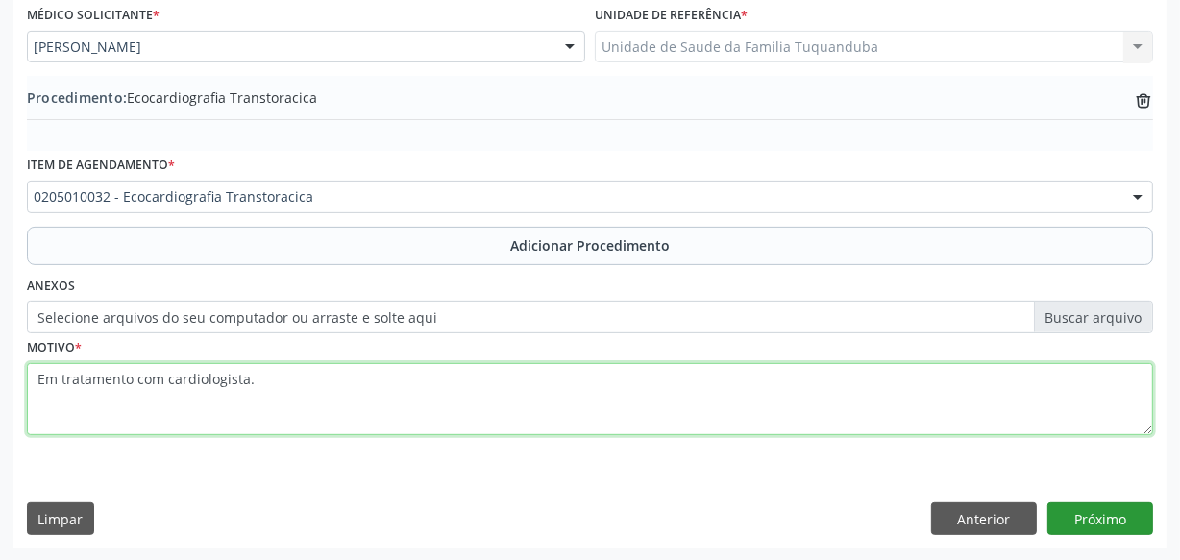
type textarea "Em tratamento com cardiologista."
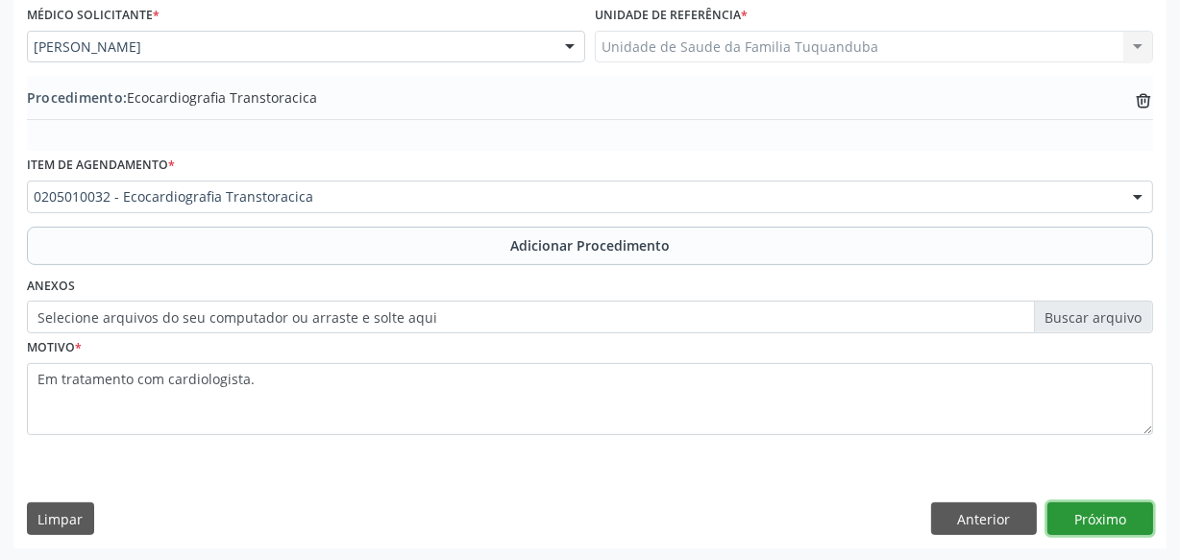
click at [1062, 517] on button "Próximo" at bounding box center [1100, 519] width 106 height 33
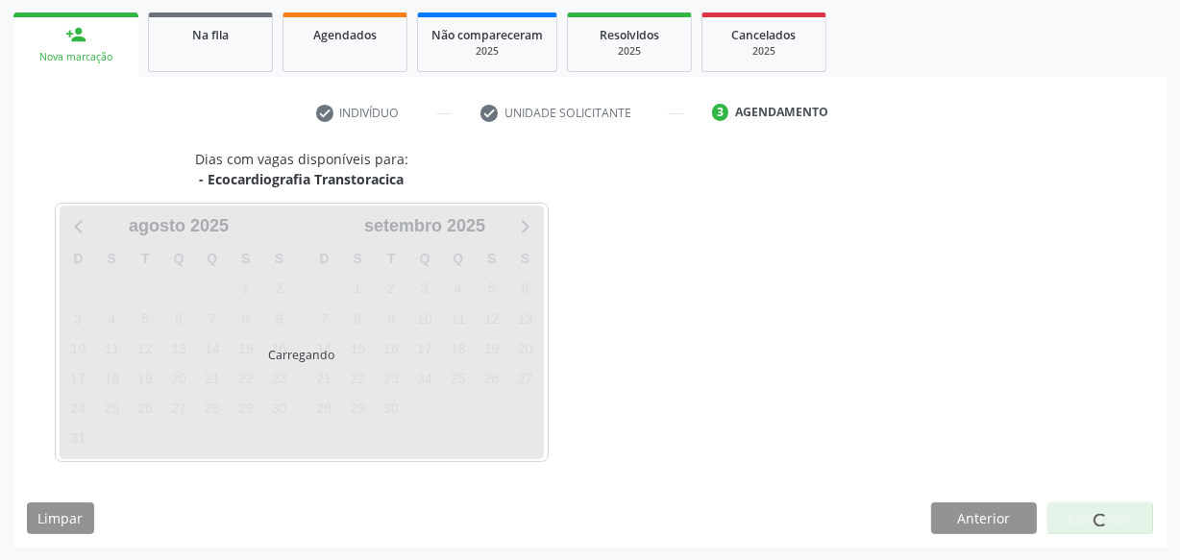
scroll to position [357, 0]
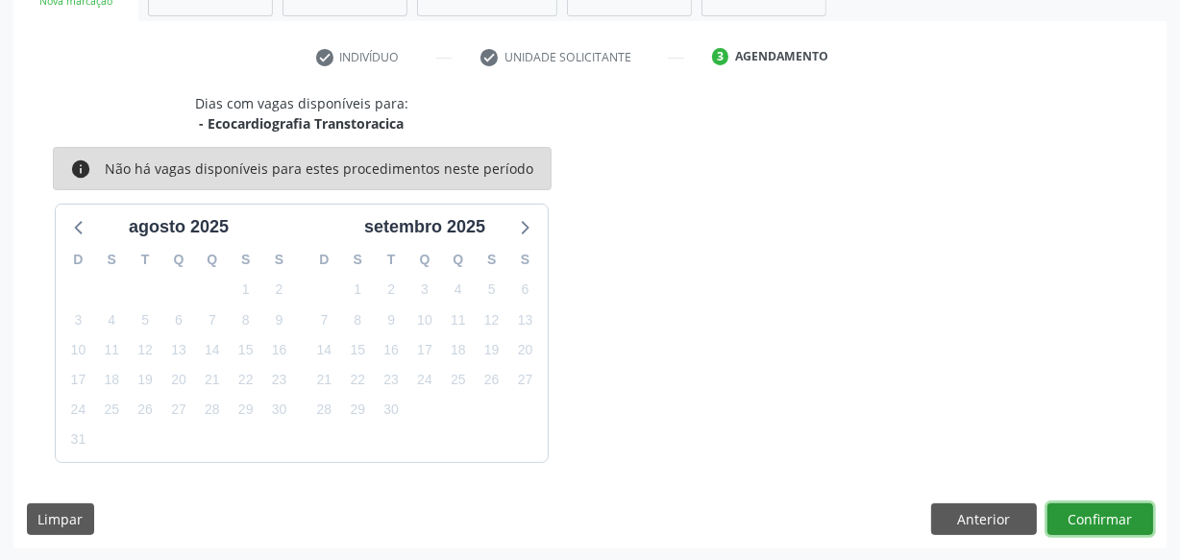
click at [1062, 517] on button "Confirmar" at bounding box center [1100, 520] width 106 height 33
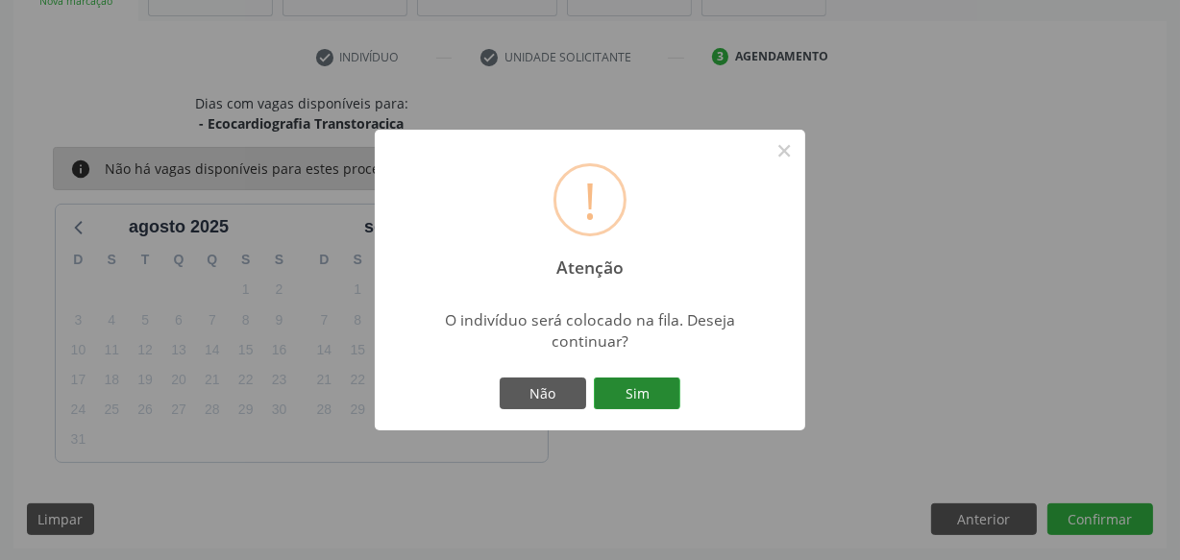
click at [644, 386] on button "Sim" at bounding box center [637, 394] width 86 height 33
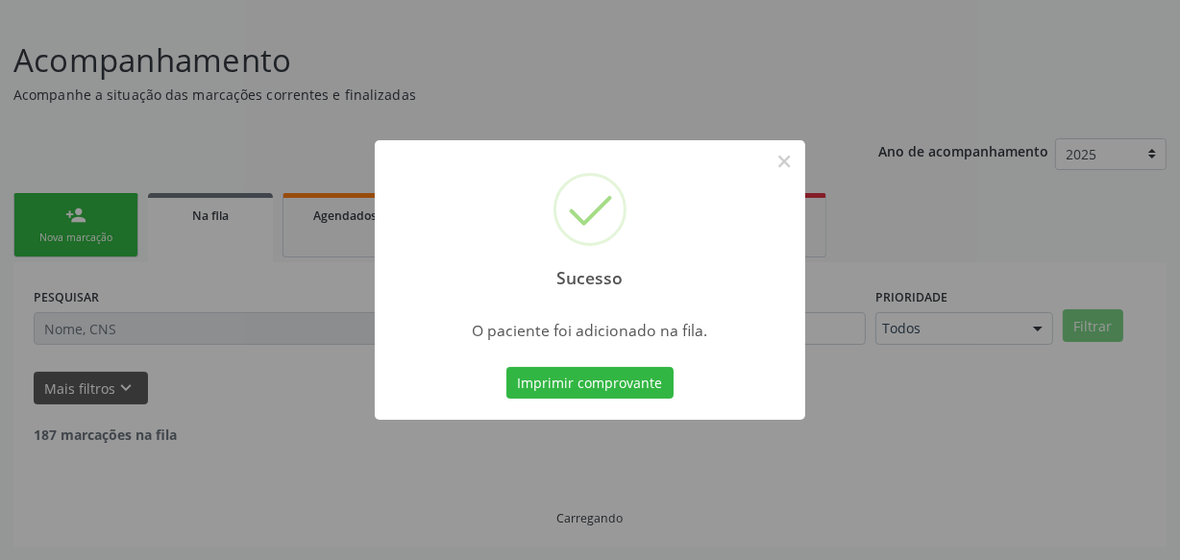
scroll to position [100, 0]
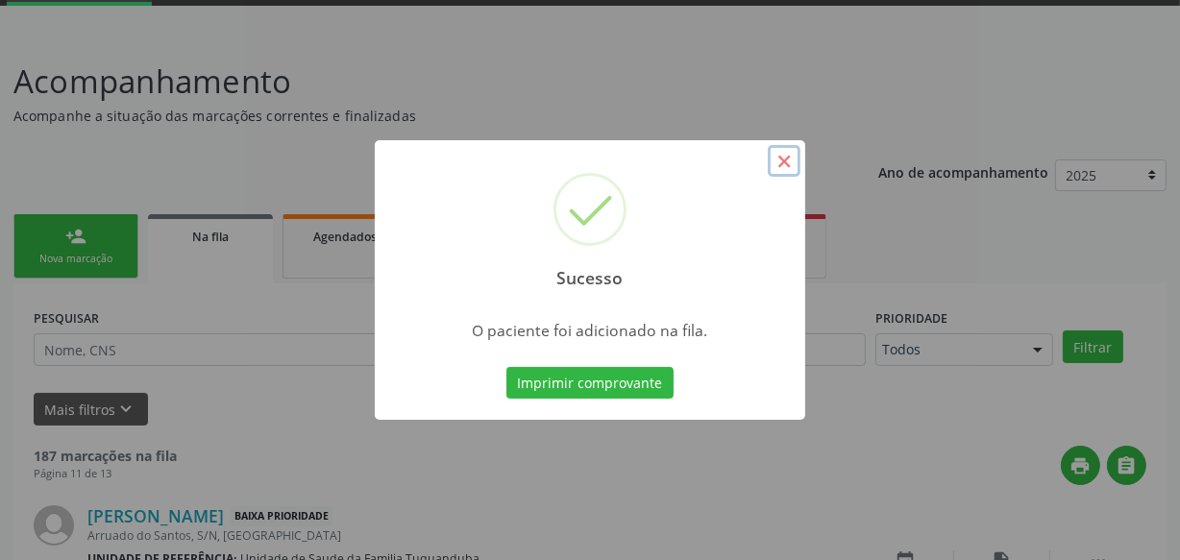
click at [788, 164] on button "×" at bounding box center [784, 161] width 33 height 33
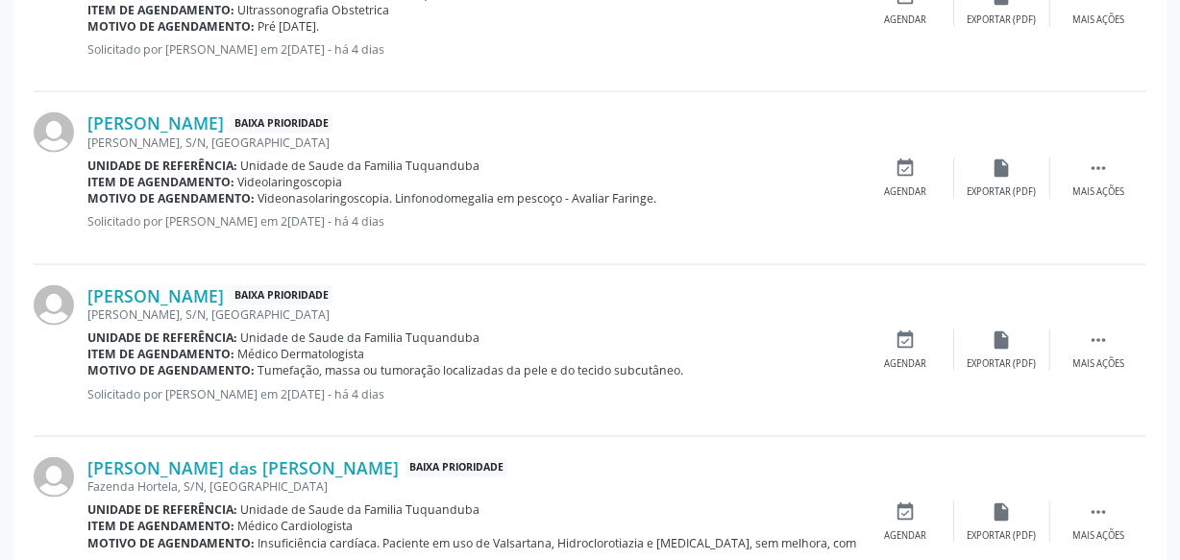
scroll to position [2692, 0]
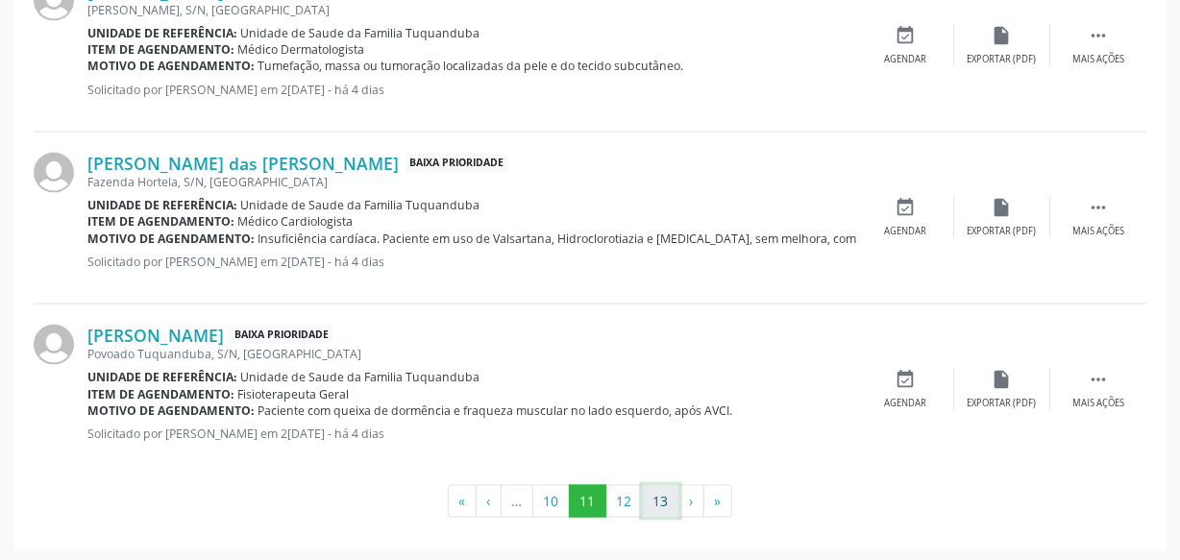
click at [656, 490] on button "13" at bounding box center [660, 501] width 37 height 33
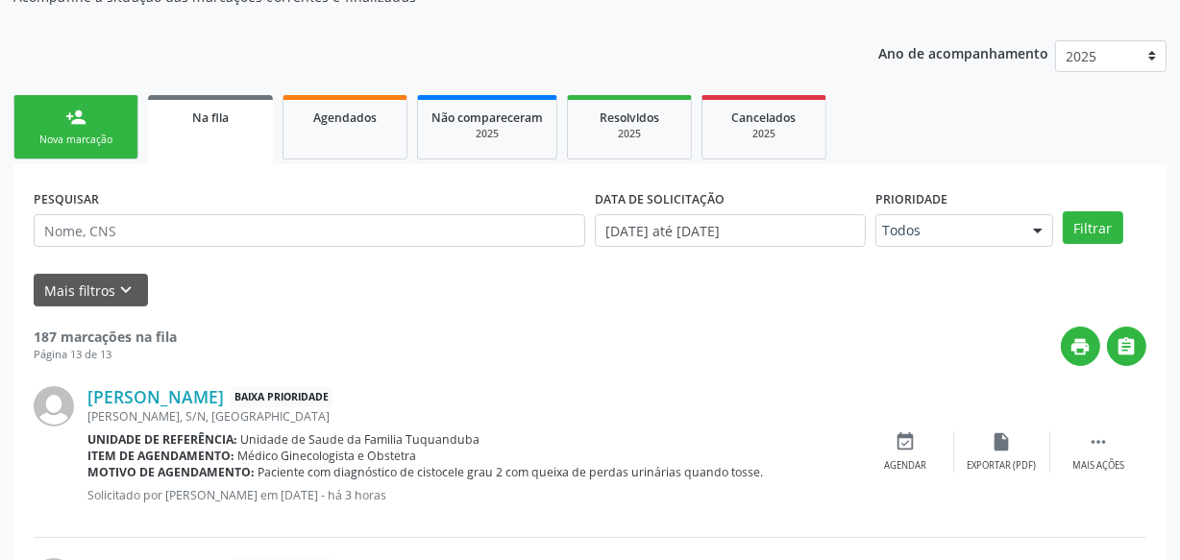
scroll to position [0, 0]
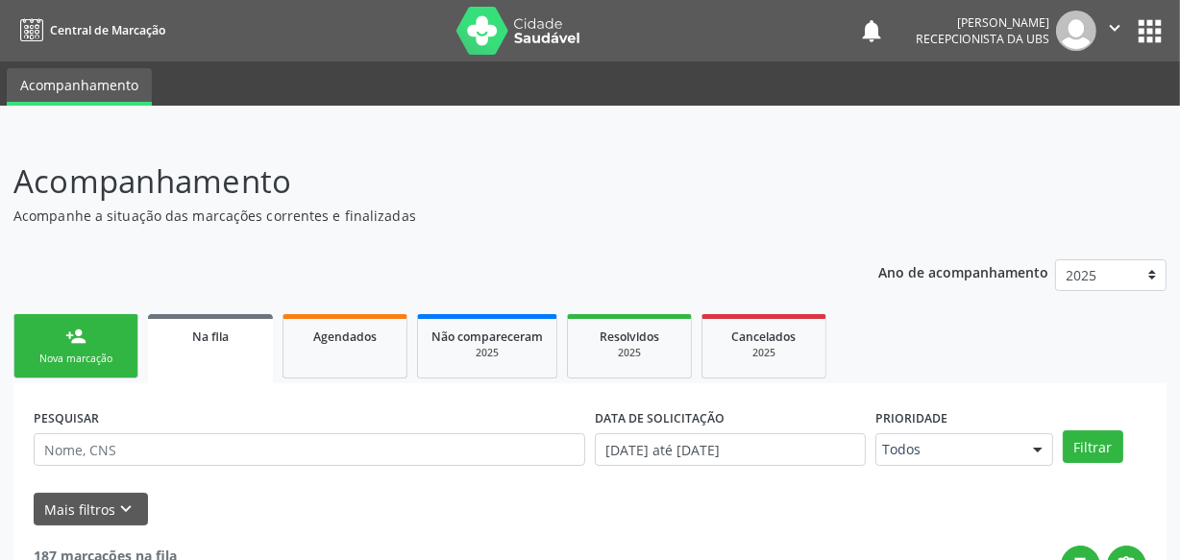
click at [80, 356] on div "Nova marcação" at bounding box center [76, 359] width 96 height 14
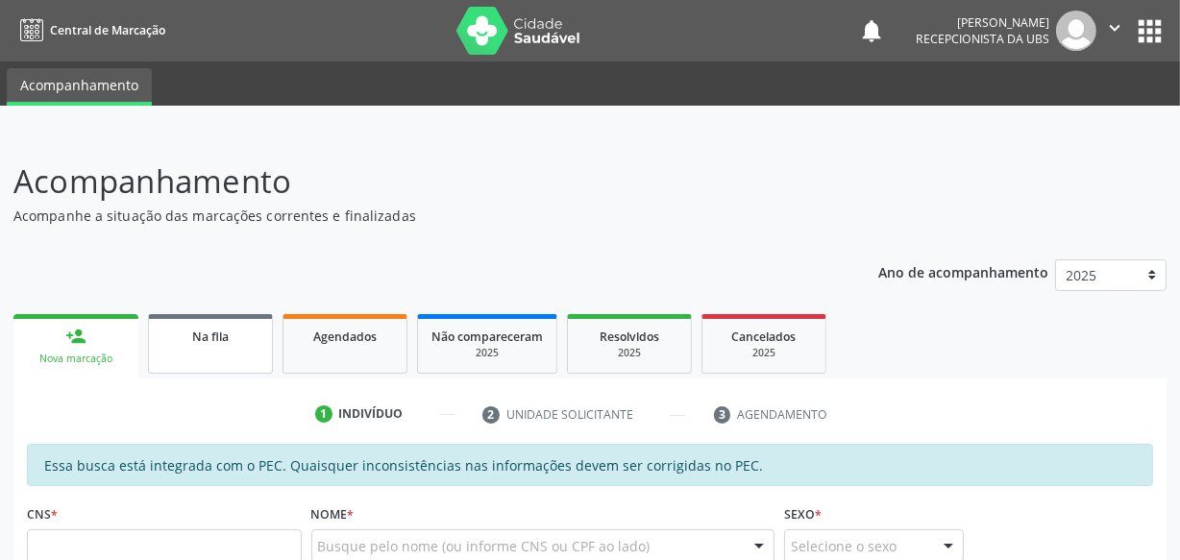
click at [236, 329] on div "Na fila" at bounding box center [210, 336] width 96 height 20
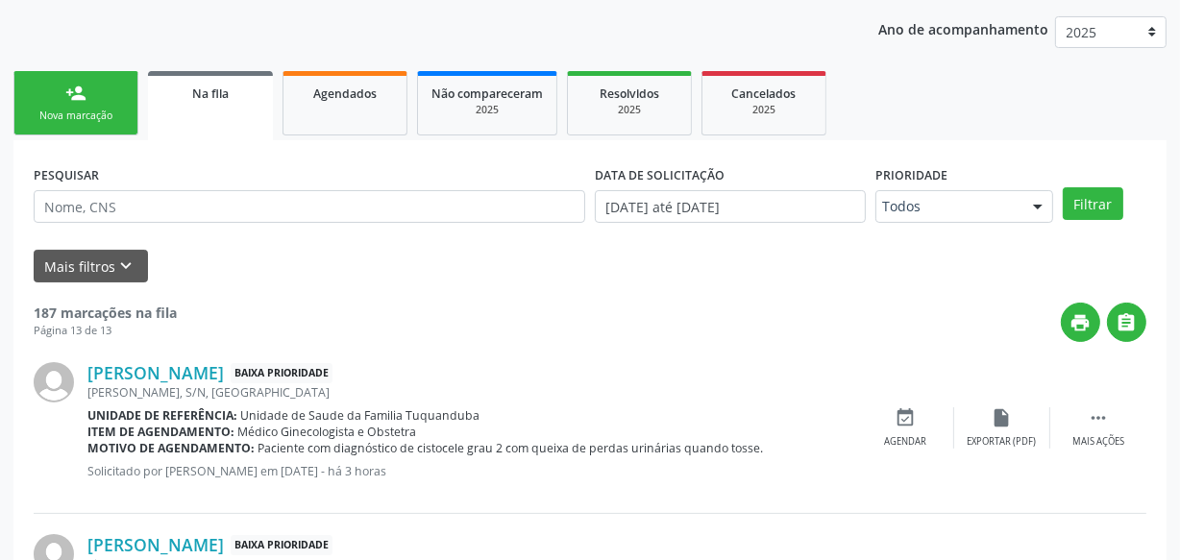
scroll to position [245, 0]
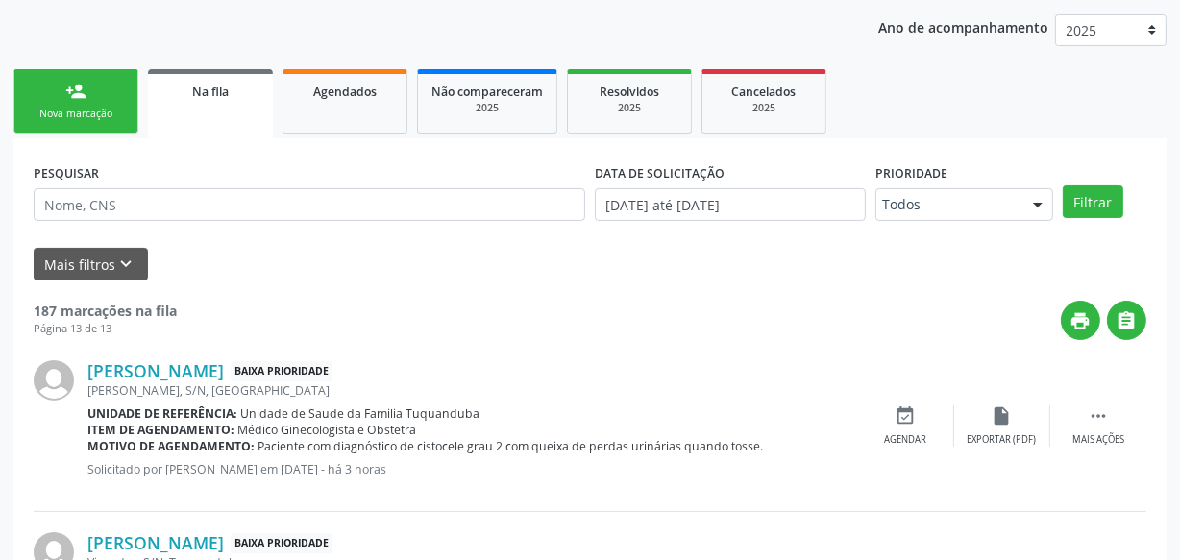
click at [114, 98] on link "person_add Nova marcação" at bounding box center [75, 101] width 125 height 64
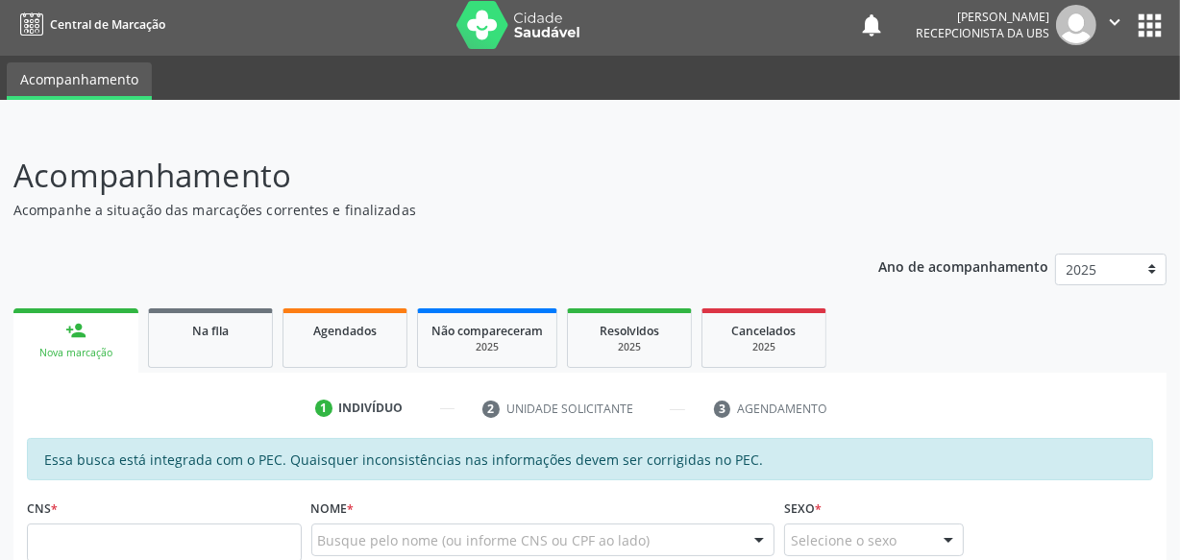
scroll to position [0, 0]
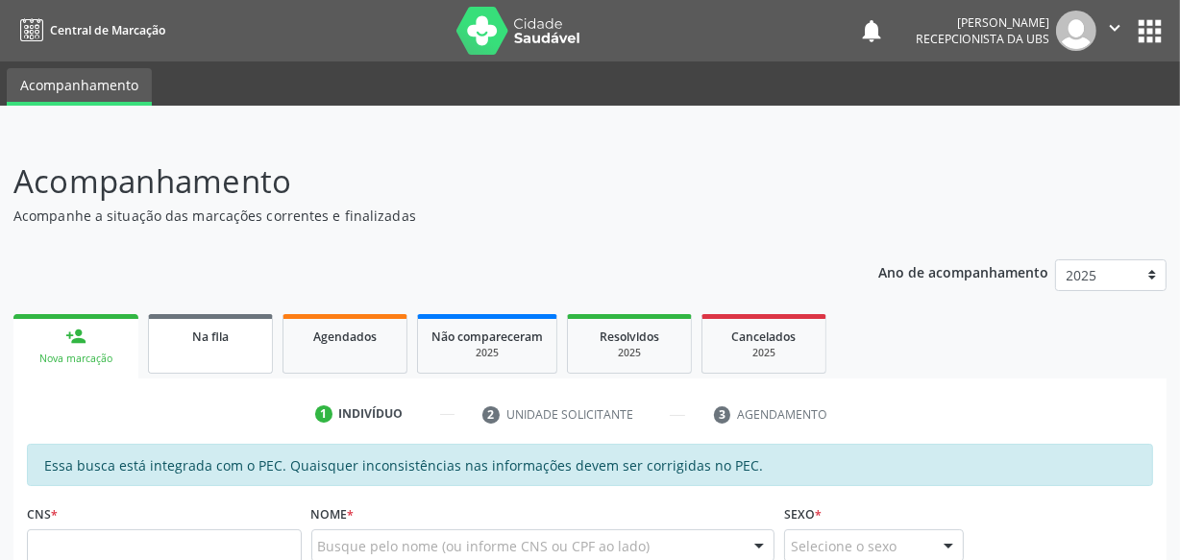
click at [229, 372] on link "Na fila" at bounding box center [210, 344] width 125 height 60
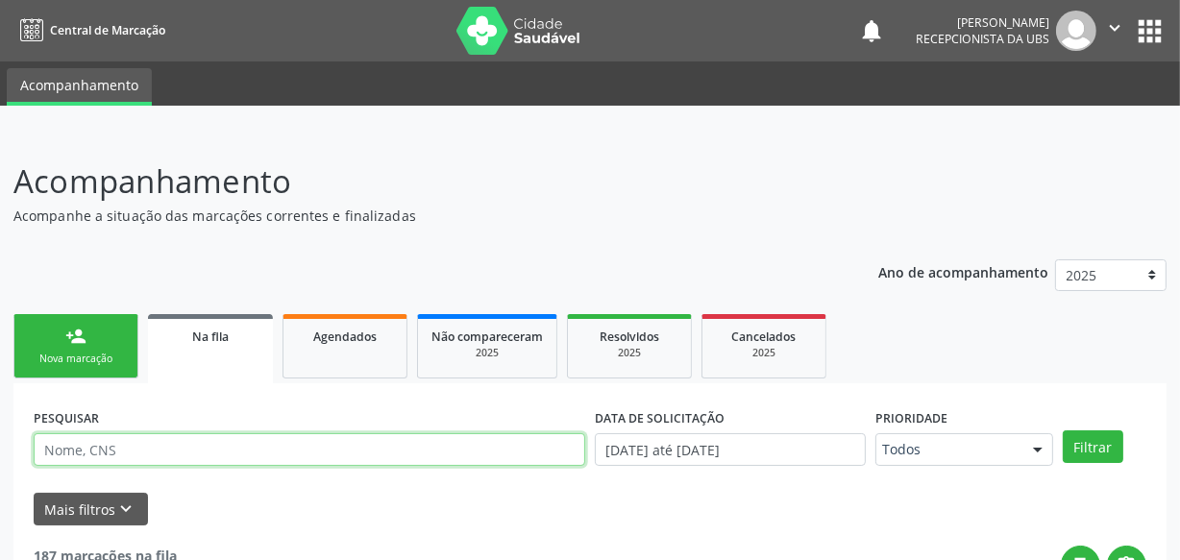
click at [207, 451] on input "text" at bounding box center [310, 449] width 552 height 33
type input "luciete"
click at [1063, 431] on button "Filtrar" at bounding box center [1093, 447] width 61 height 33
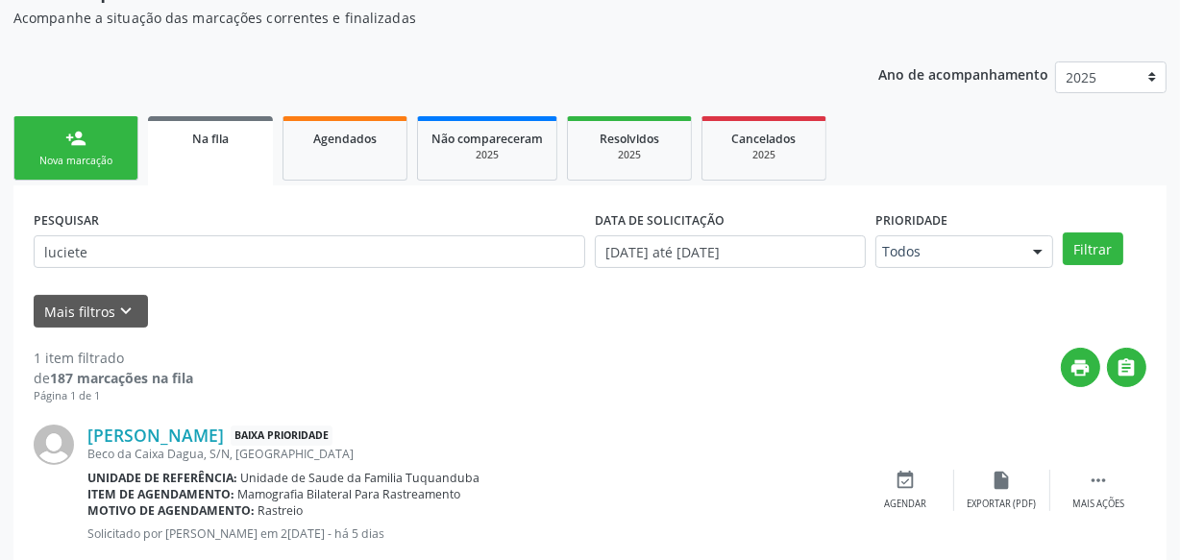
scroll to position [246, 0]
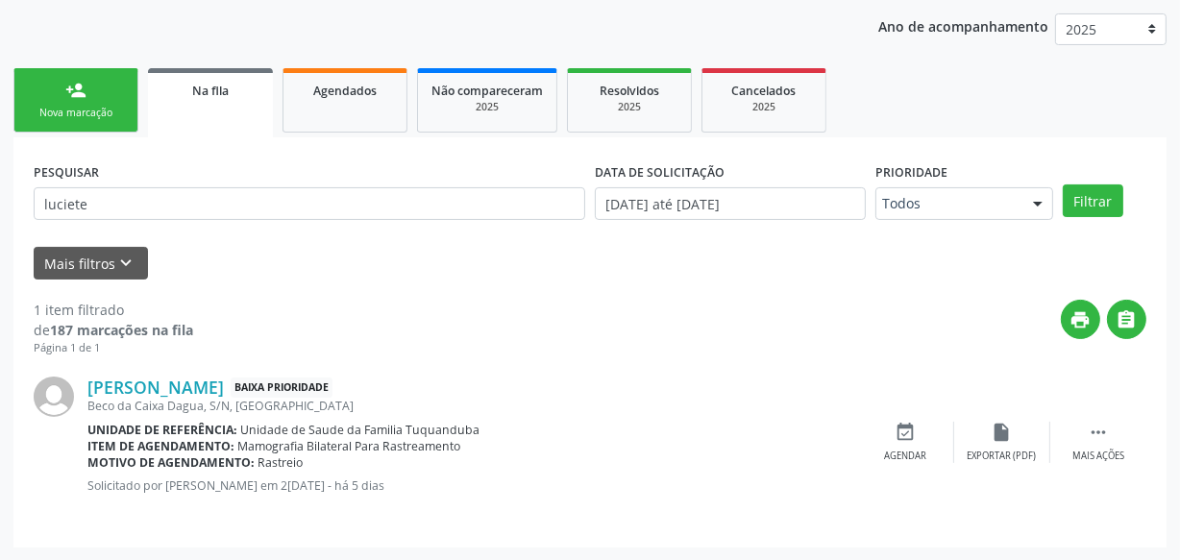
click at [105, 90] on link "person_add Nova marcação" at bounding box center [75, 100] width 125 height 64
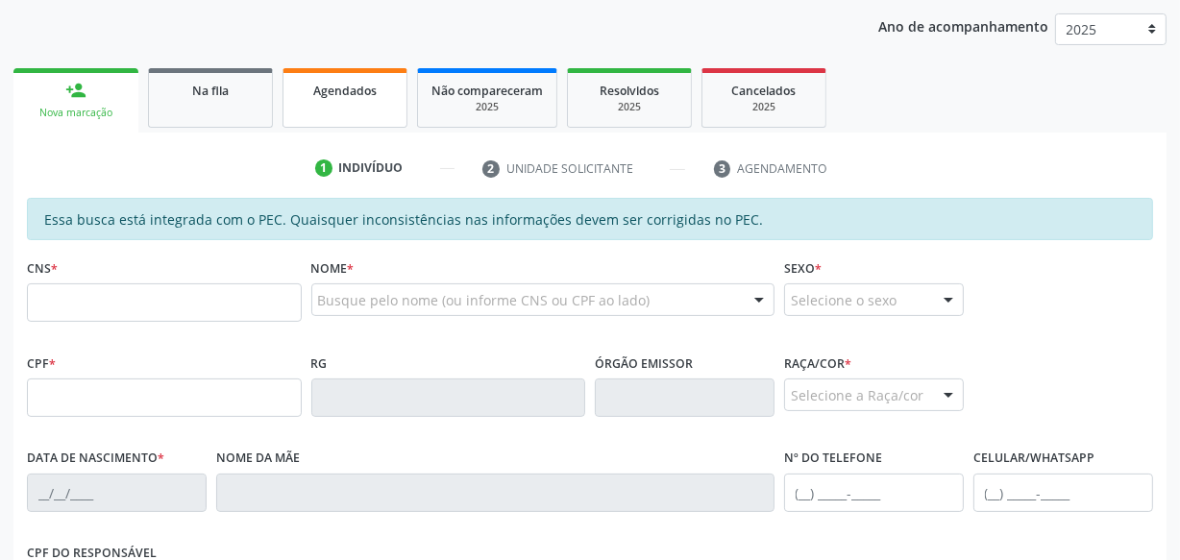
click at [338, 105] on link "Agendados" at bounding box center [345, 98] width 125 height 60
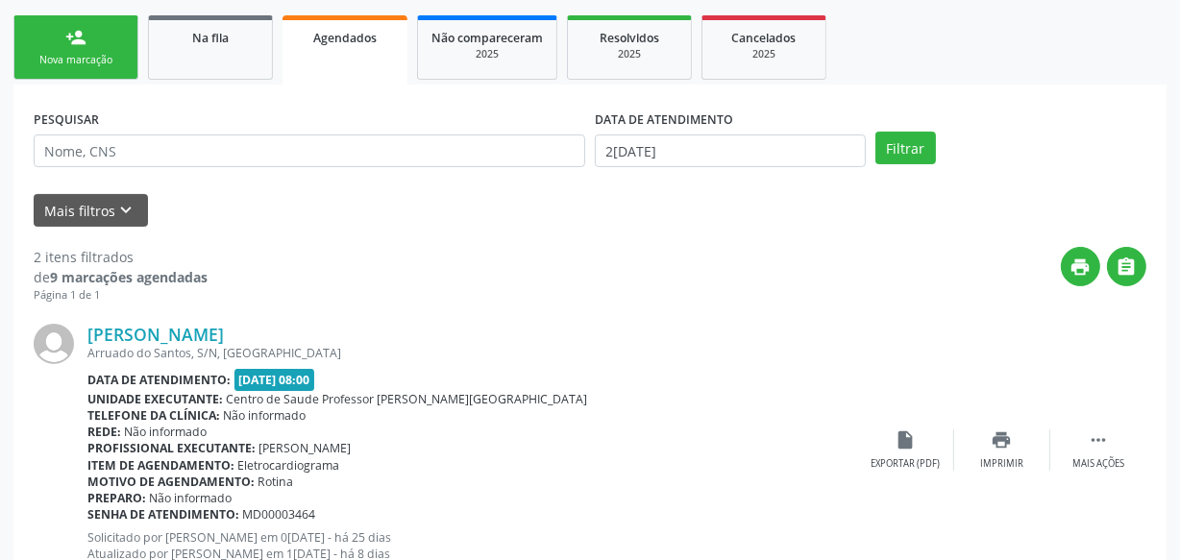
scroll to position [0, 0]
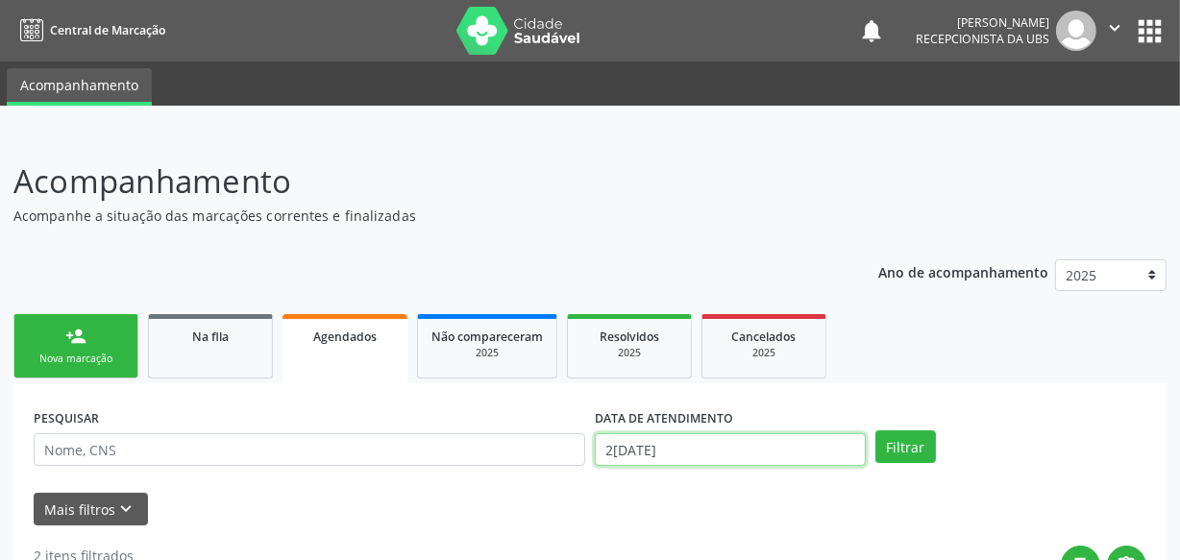
click at [788, 454] on input "2[DATE]" at bounding box center [730, 449] width 271 height 33
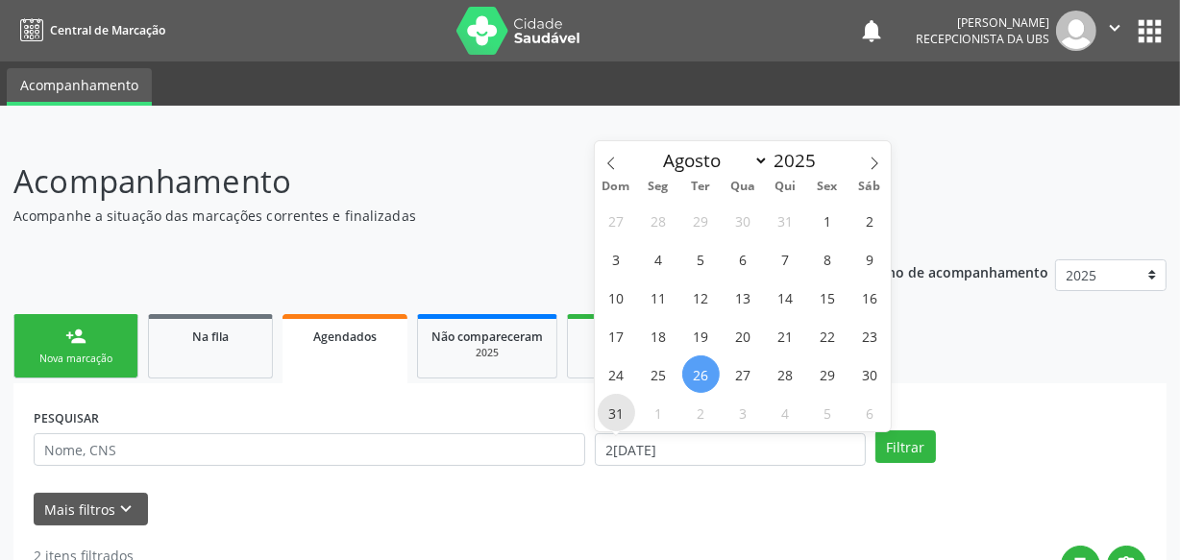
click at [621, 419] on span "31" at bounding box center [616, 412] width 37 height 37
type input "[DATE]"
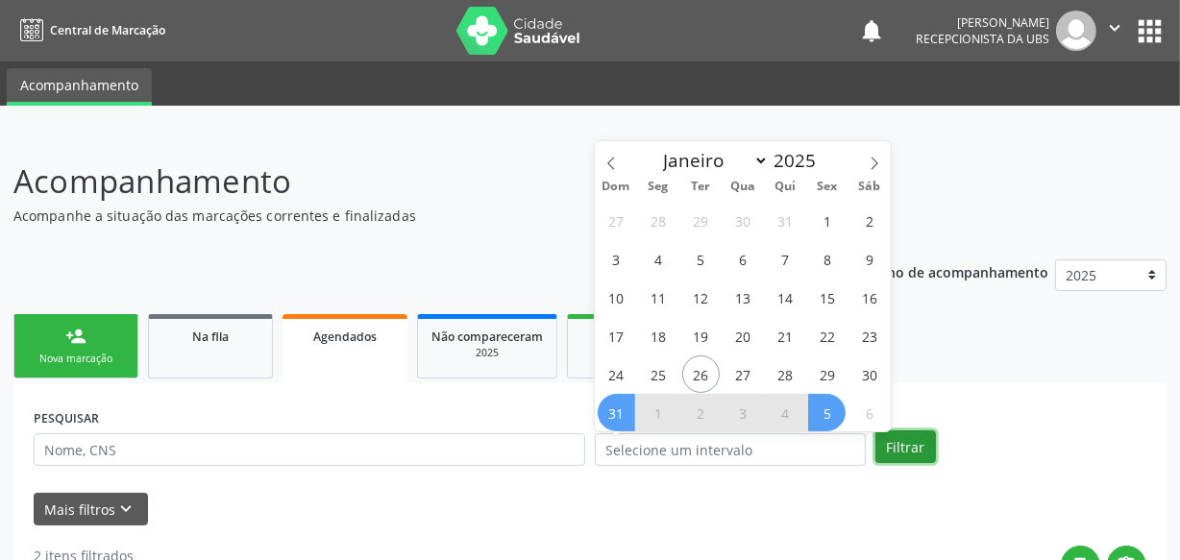
click at [905, 448] on button "Filtrar" at bounding box center [905, 447] width 61 height 33
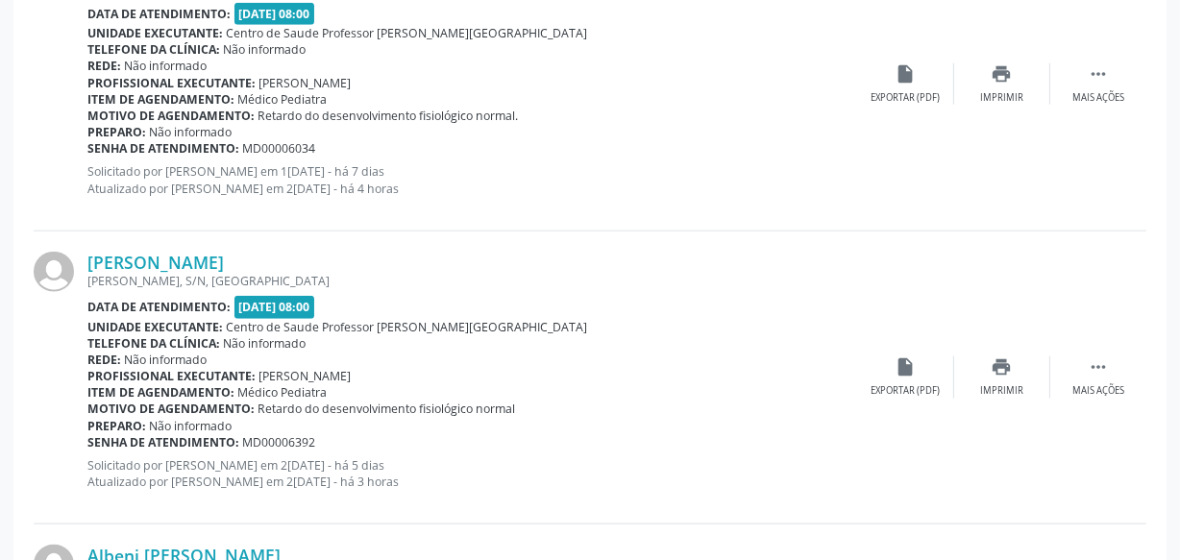
scroll to position [2114, 0]
click at [1014, 373] on div "print Imprimir" at bounding box center [1002, 377] width 96 height 41
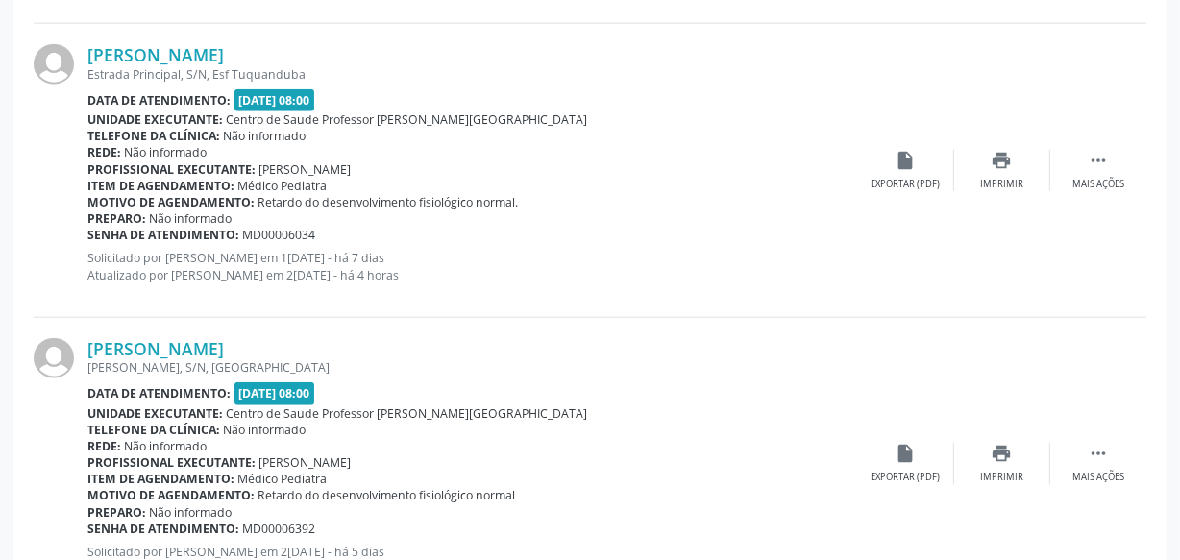
scroll to position [2022, 0]
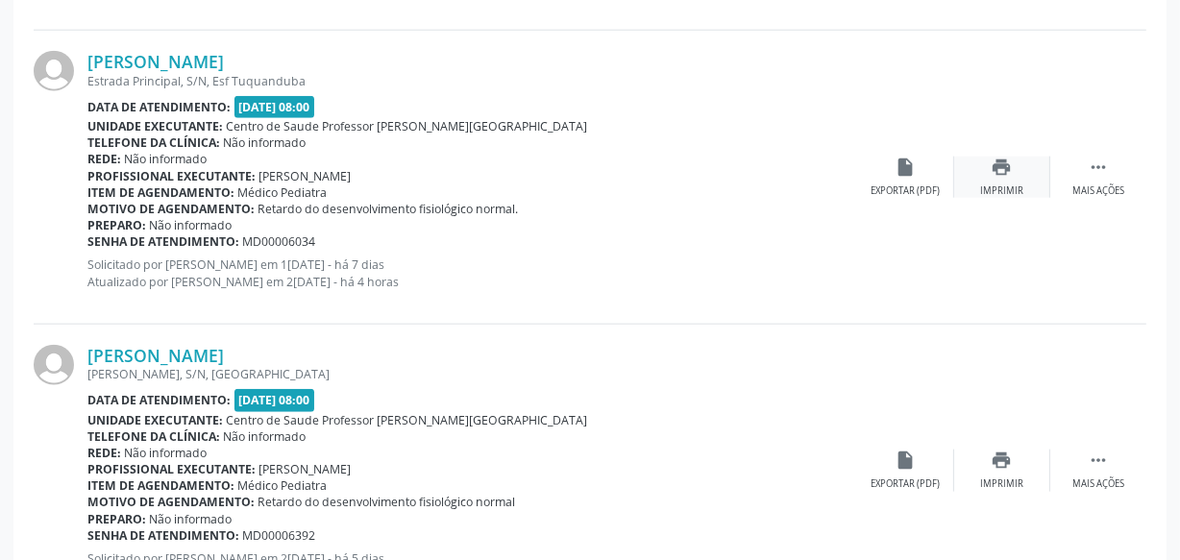
click at [1009, 157] on icon "print" at bounding box center [1002, 167] width 21 height 21
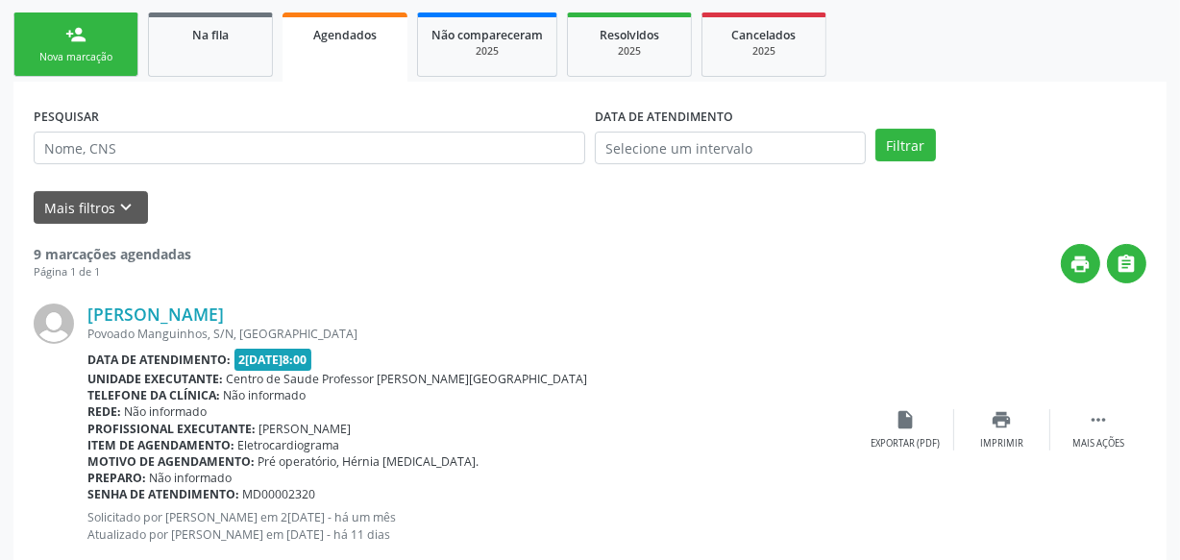
scroll to position [287, 0]
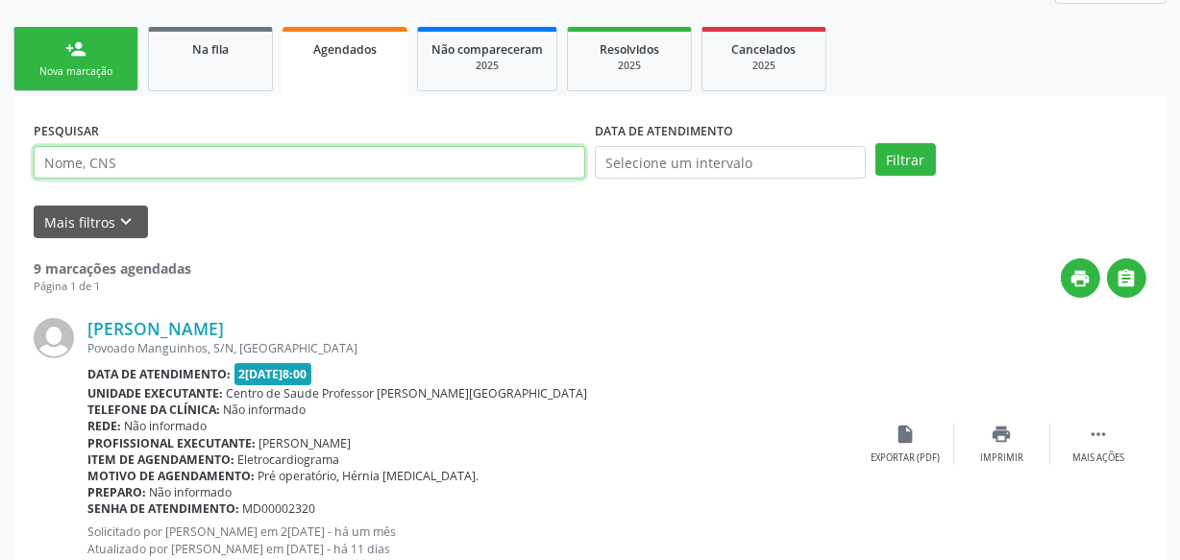
click at [319, 155] on input "text" at bounding box center [310, 162] width 552 height 33
click at [875, 143] on button "Filtrar" at bounding box center [905, 159] width 61 height 33
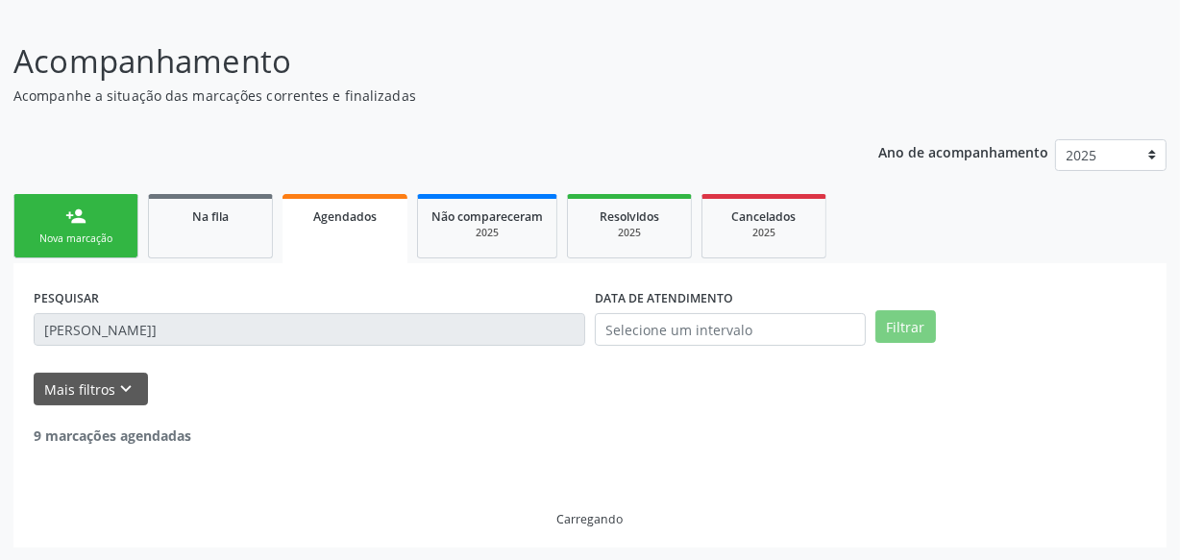
scroll to position [59, 0]
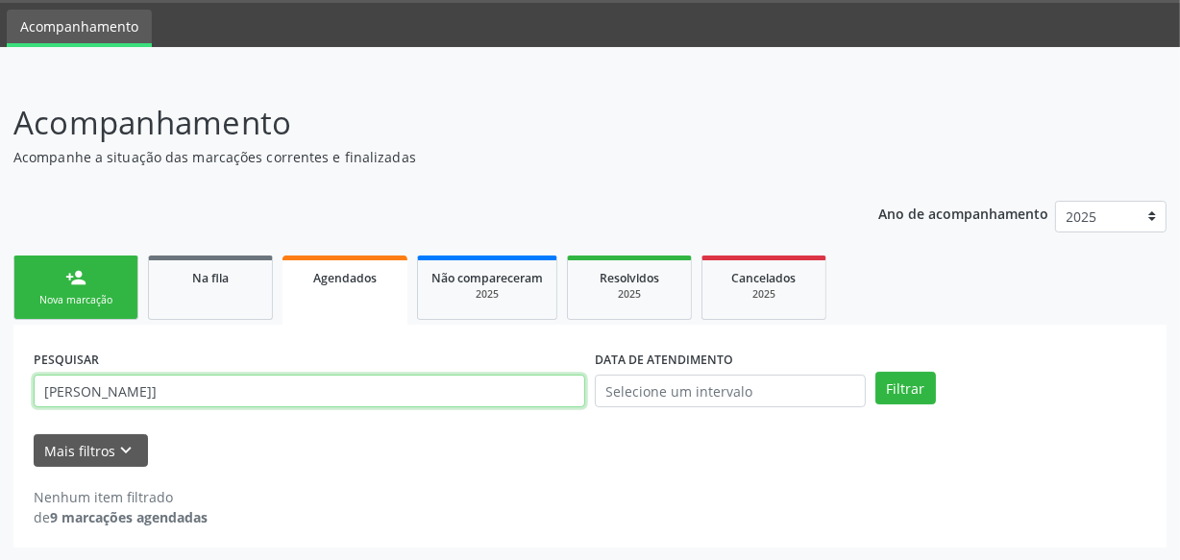
click at [245, 395] on input "[PERSON_NAME]]" at bounding box center [310, 391] width 552 height 33
type input "[PERSON_NAME]"
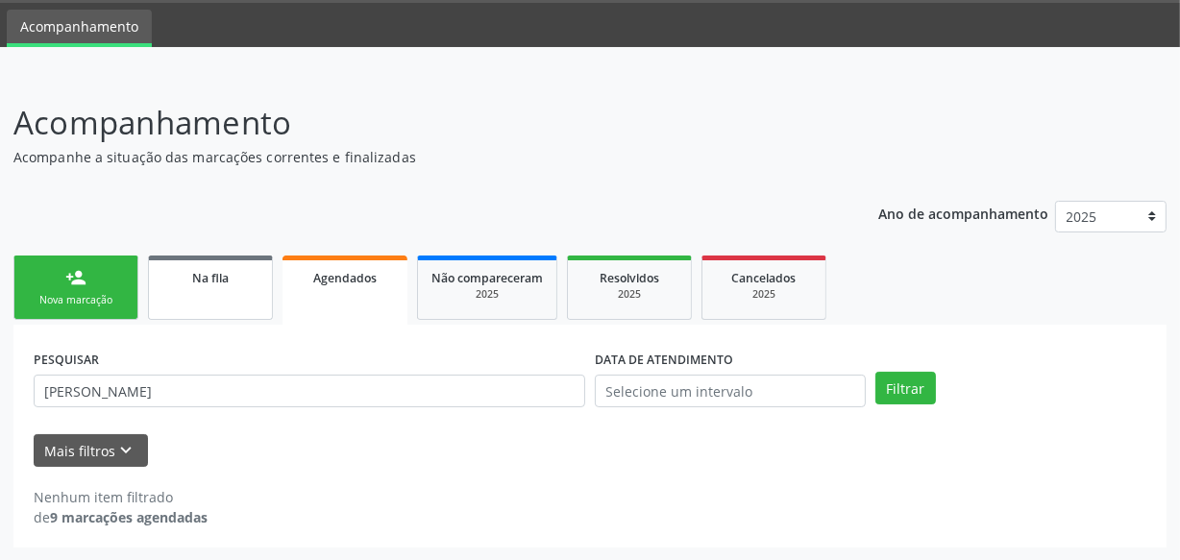
click at [203, 308] on link "Na fila" at bounding box center [210, 288] width 125 height 64
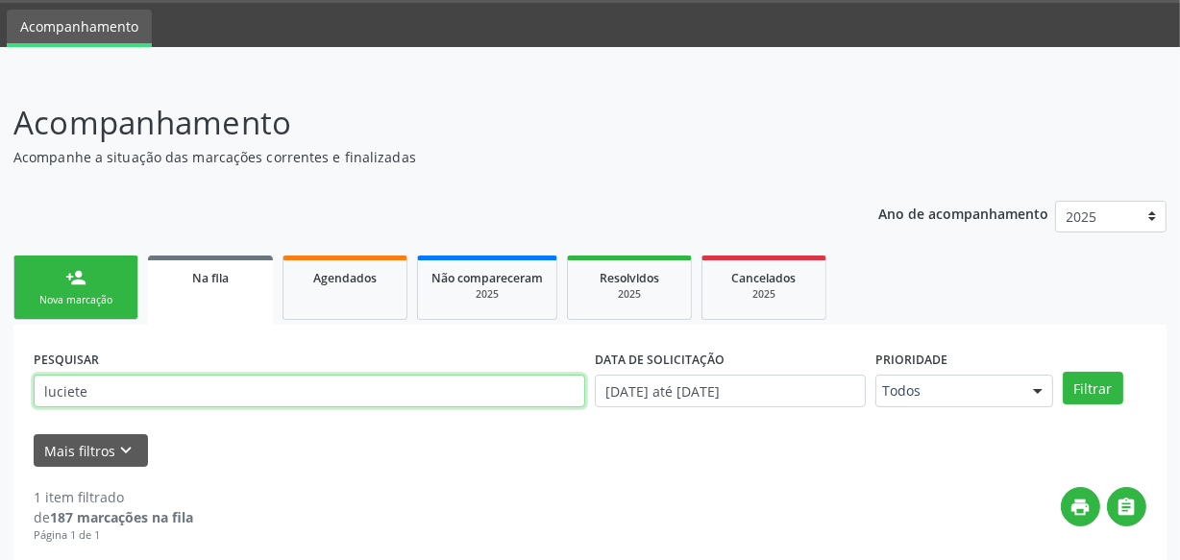
click at [206, 397] on input "luciete" at bounding box center [310, 391] width 552 height 33
click at [1063, 372] on button "Filtrar" at bounding box center [1093, 388] width 61 height 33
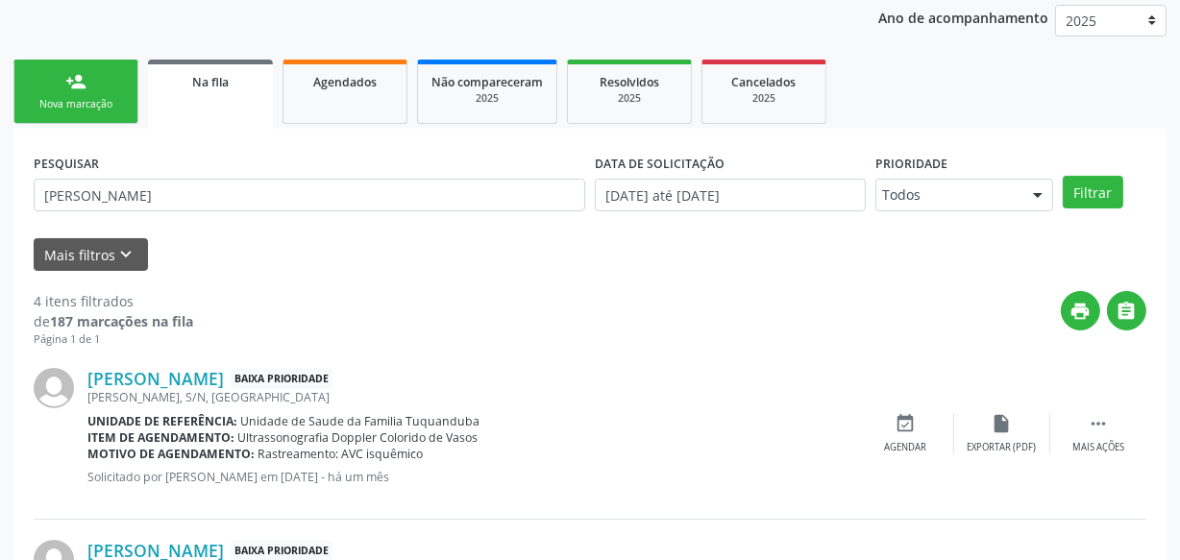
scroll to position [254, 0]
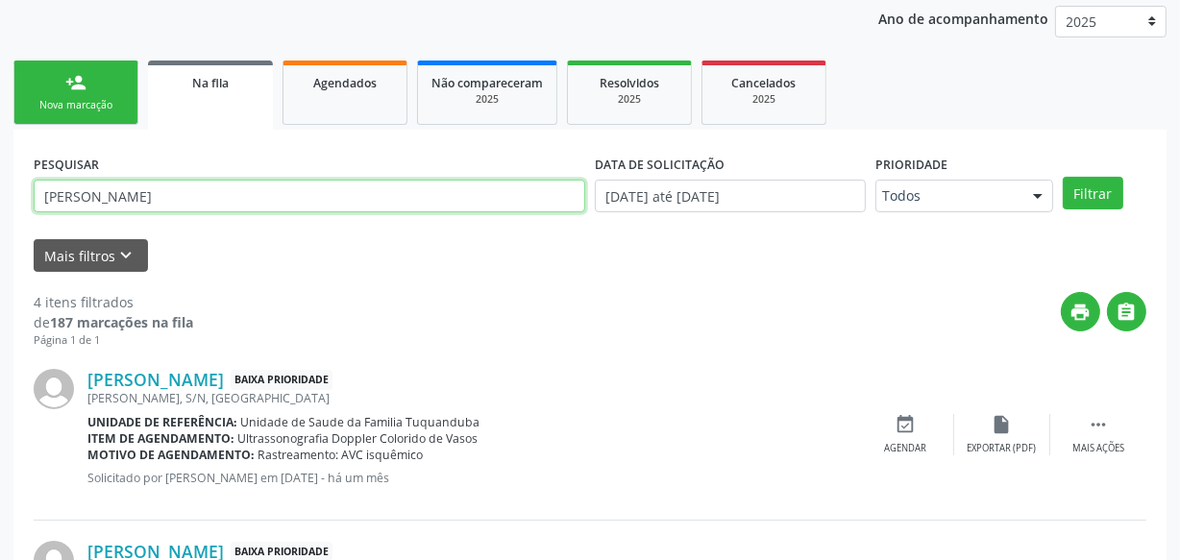
click at [332, 195] on input "[PERSON_NAME]" at bounding box center [310, 196] width 552 height 33
type input "[PERSON_NAME]"
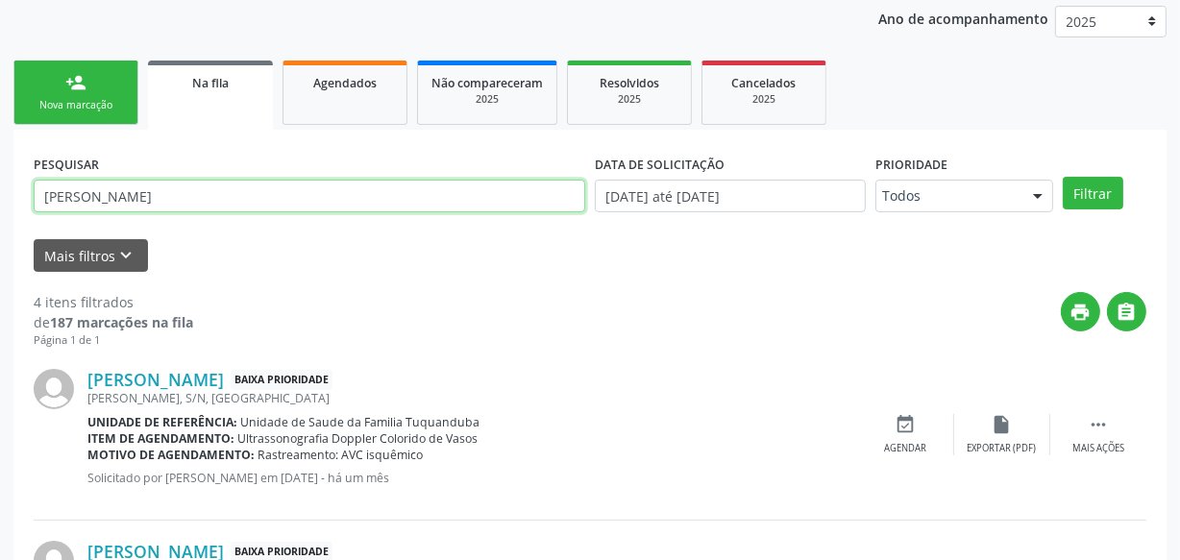
click at [1063, 177] on button "Filtrar" at bounding box center [1093, 193] width 61 height 33
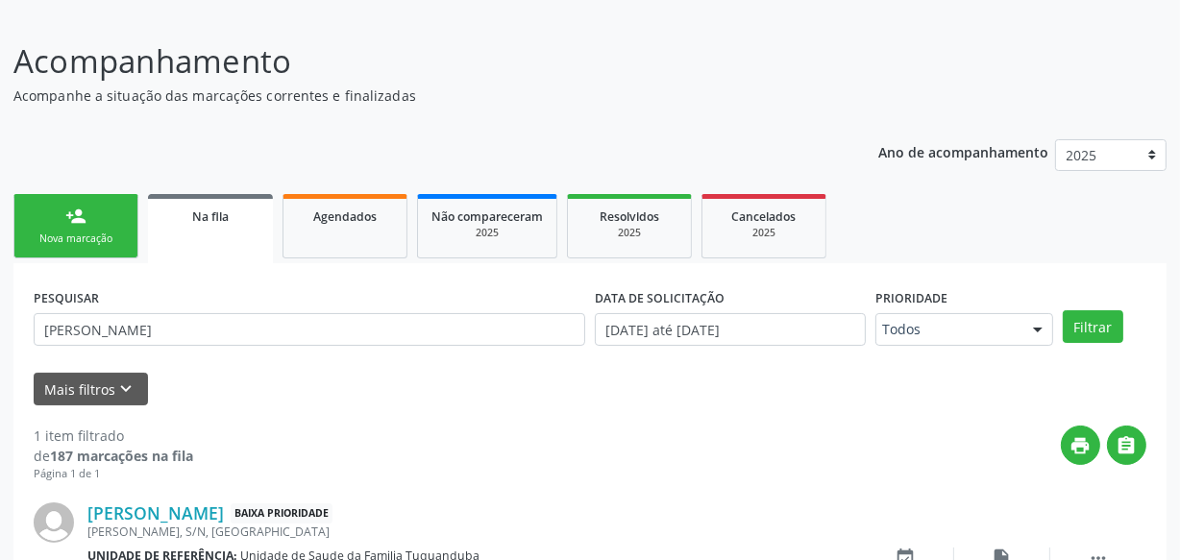
scroll to position [246, 0]
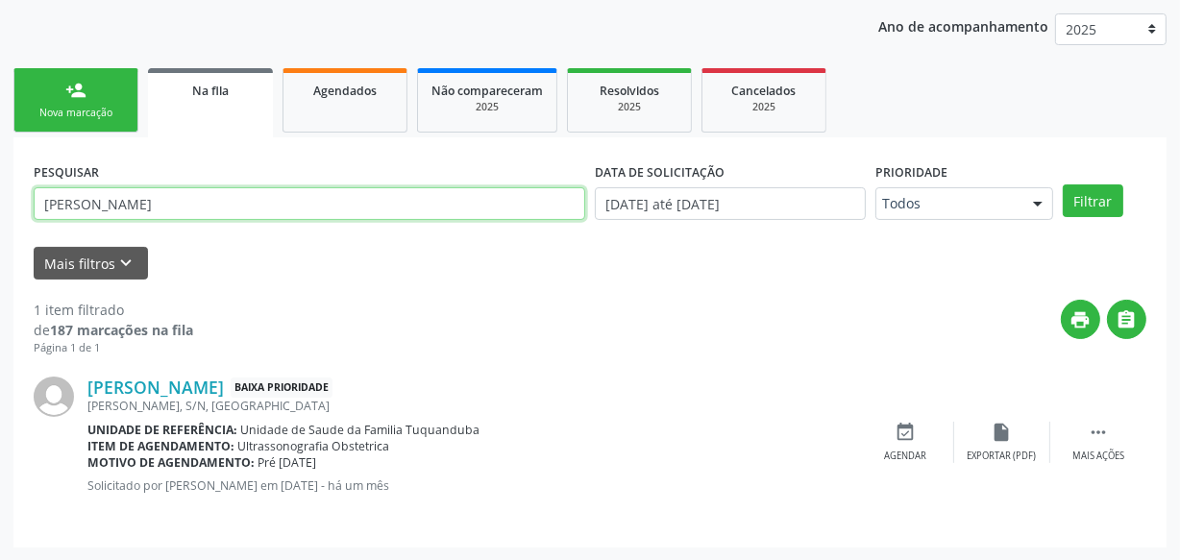
click at [501, 205] on input "[PERSON_NAME]" at bounding box center [310, 203] width 552 height 33
click at [1063, 185] on button "Filtrar" at bounding box center [1093, 201] width 61 height 33
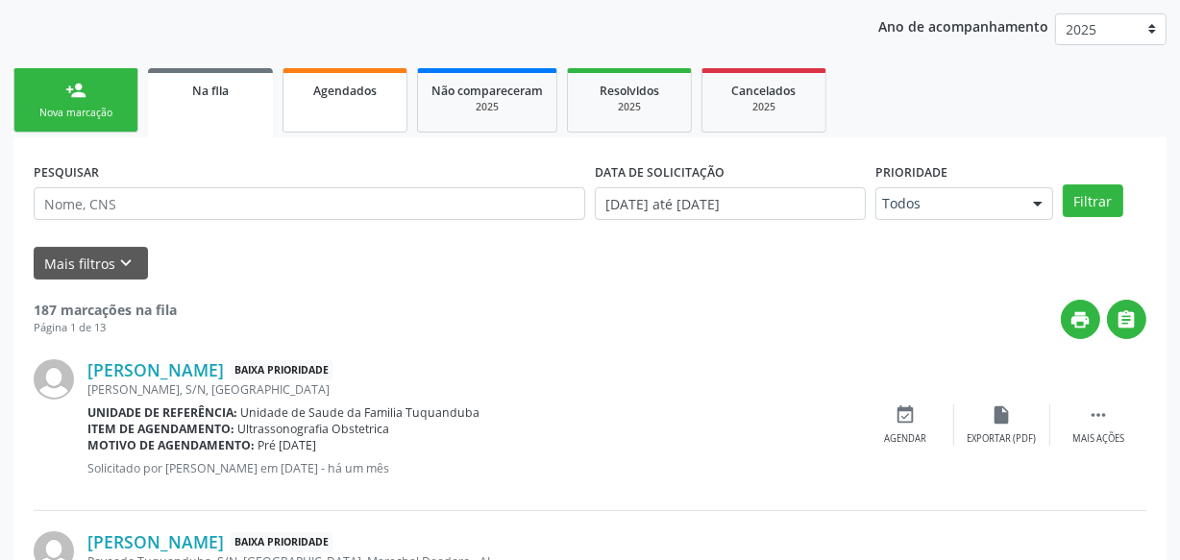
click at [326, 92] on span "Agendados" at bounding box center [344, 91] width 63 height 16
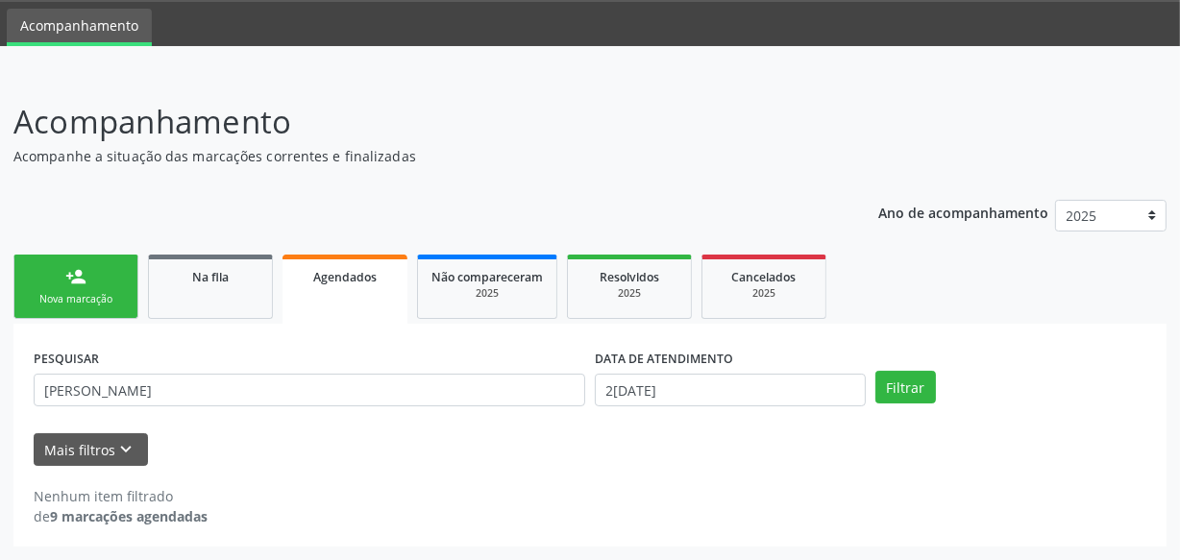
scroll to position [59, 0]
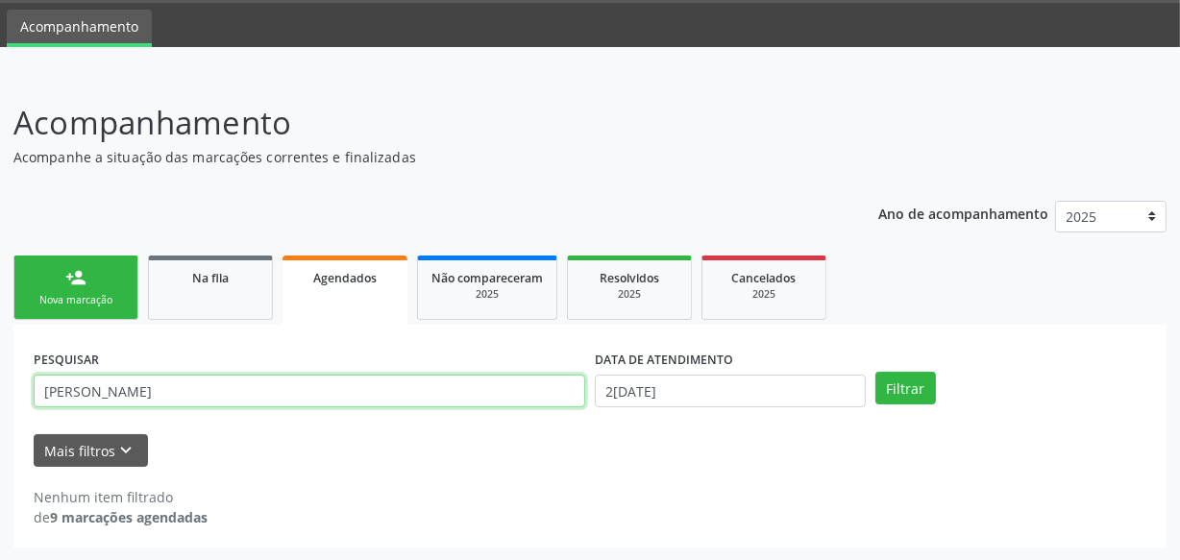
click at [259, 405] on input "[PERSON_NAME]" at bounding box center [310, 391] width 552 height 33
click at [875, 372] on button "Filtrar" at bounding box center [905, 388] width 61 height 33
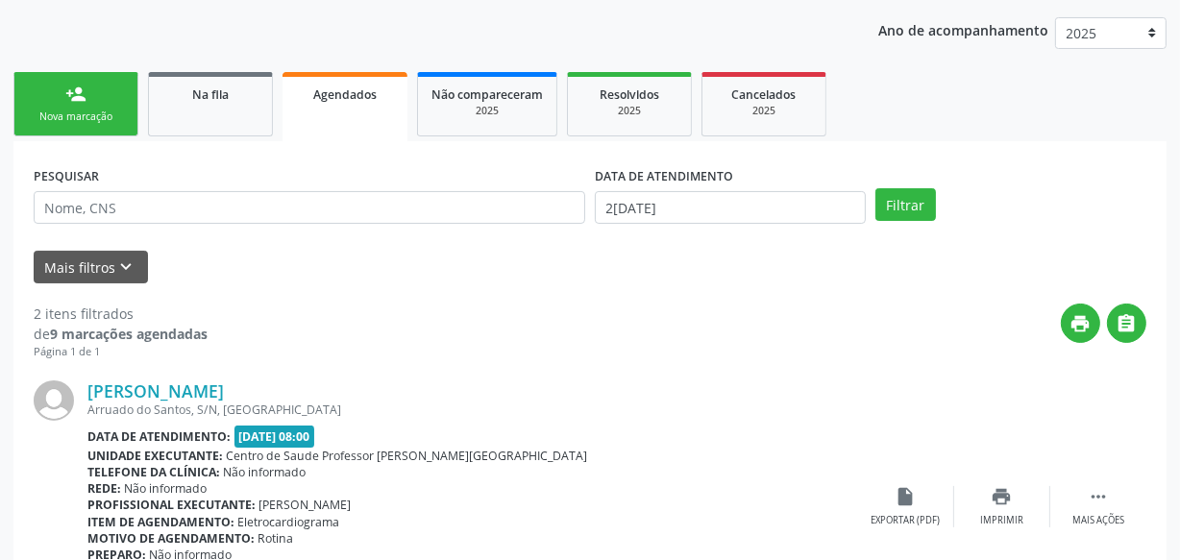
scroll to position [0, 0]
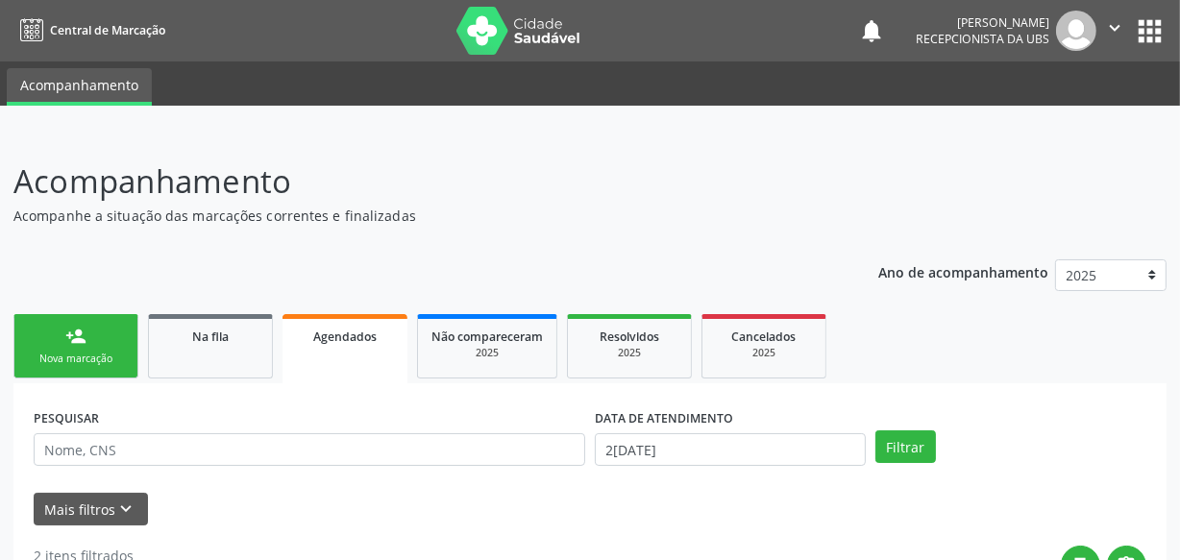
click at [107, 352] on div "Nova marcação" at bounding box center [76, 359] width 96 height 14
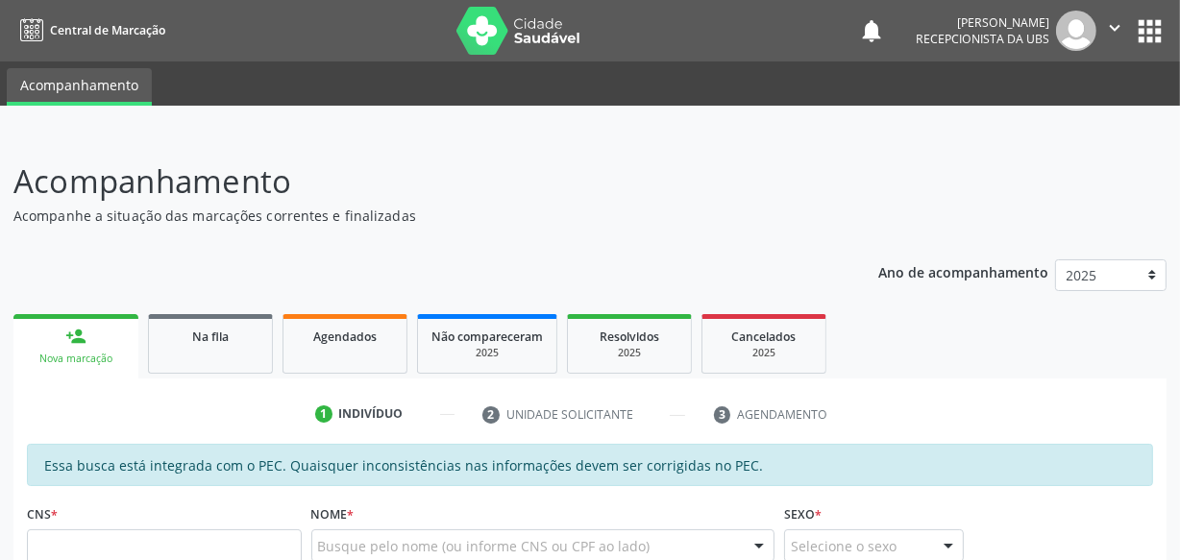
click at [223, 357] on link "Na fila" at bounding box center [210, 344] width 125 height 60
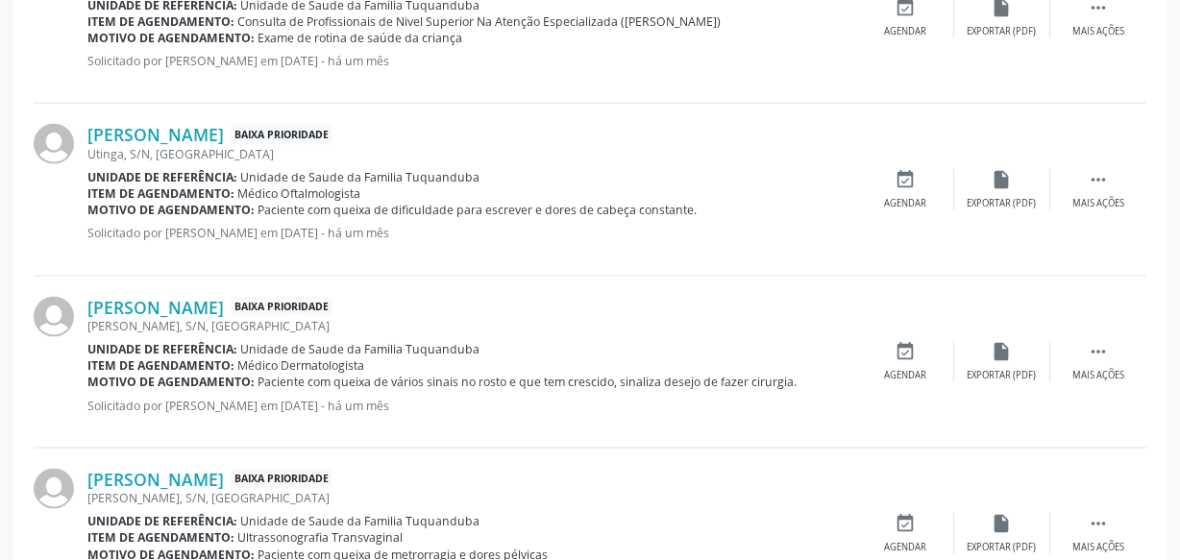
scroll to position [2774, 0]
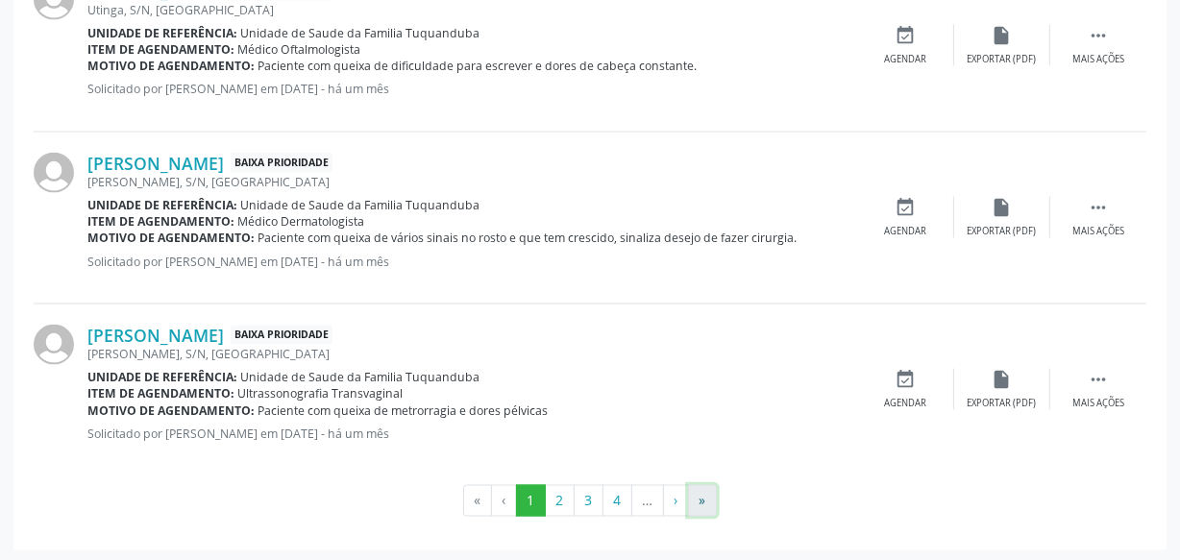
click at [701, 495] on button "»" at bounding box center [702, 501] width 29 height 33
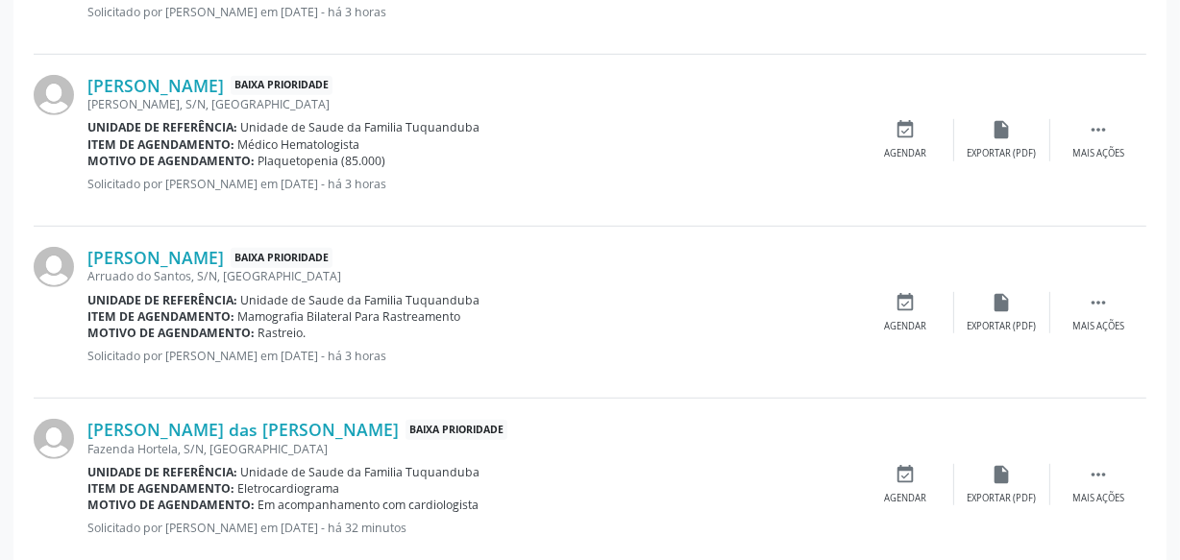
scroll to position [1317, 0]
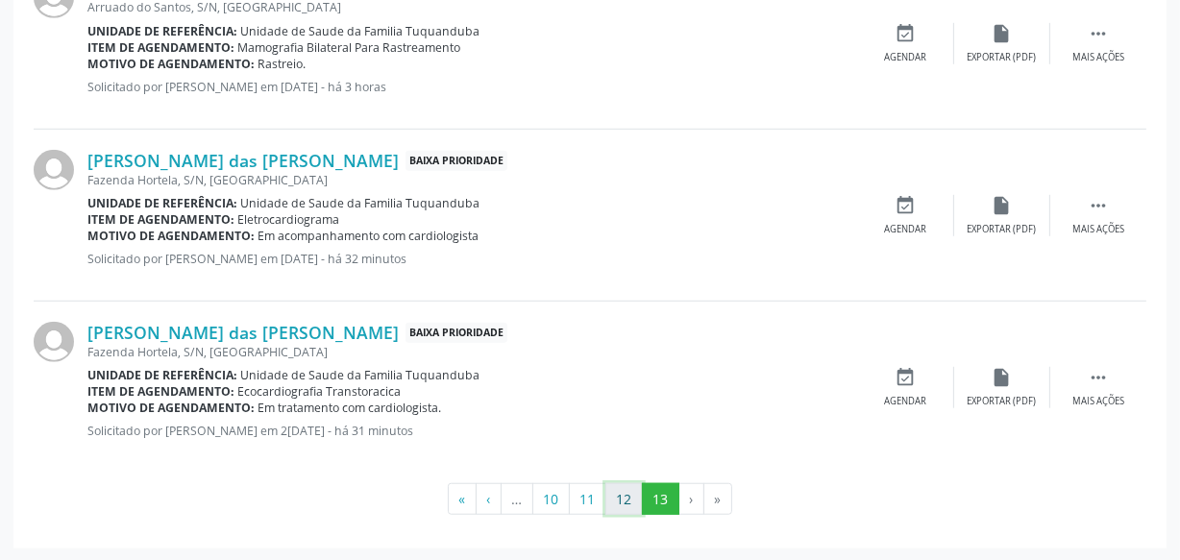
click at [632, 510] on button "12" at bounding box center [623, 499] width 37 height 33
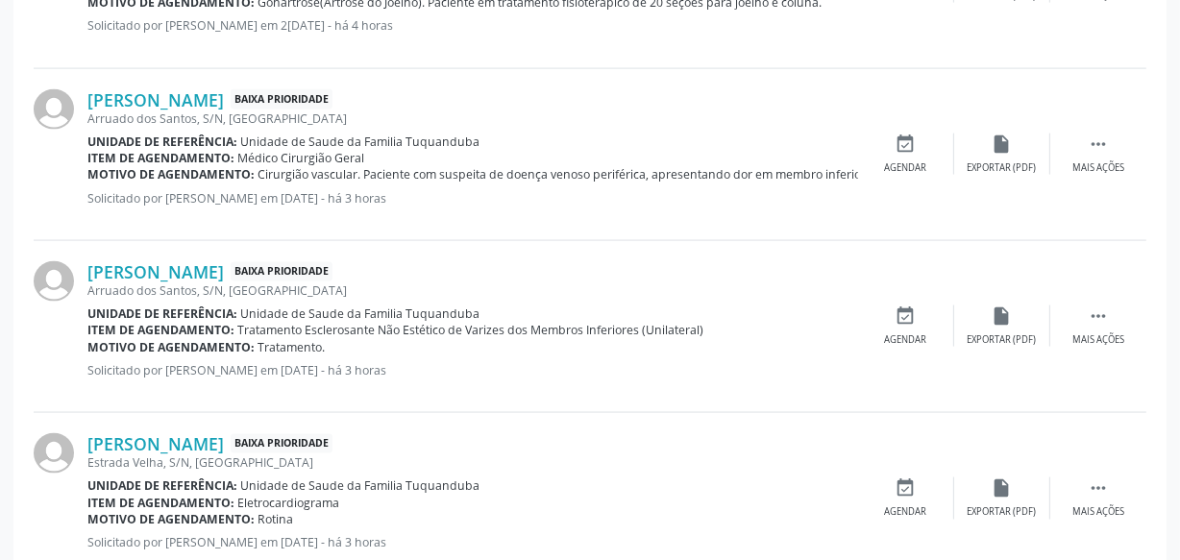
scroll to position [2692, 0]
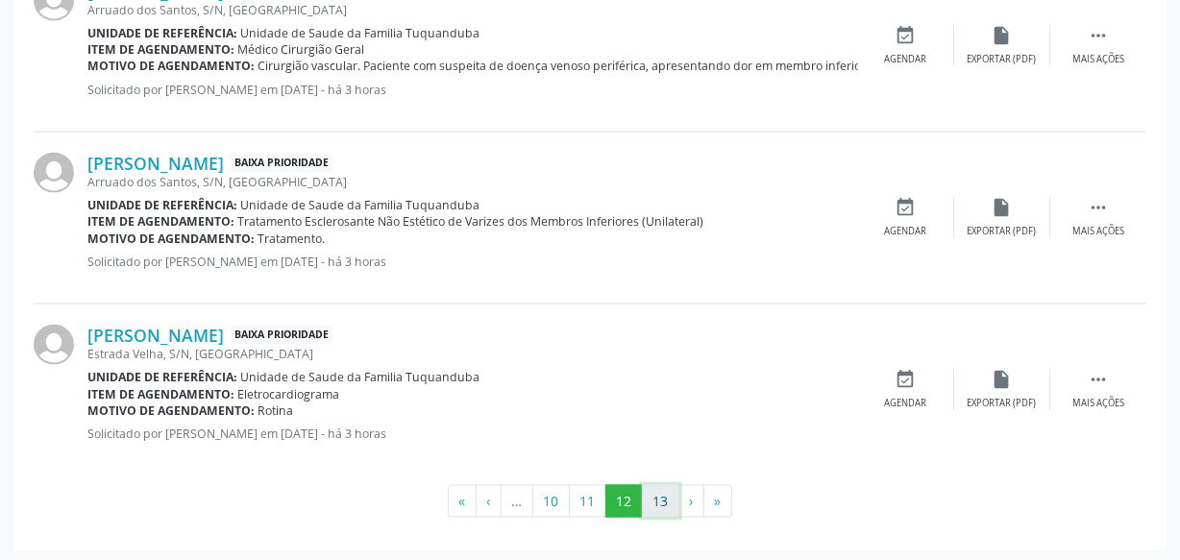
click at [667, 495] on button "13" at bounding box center [660, 501] width 37 height 33
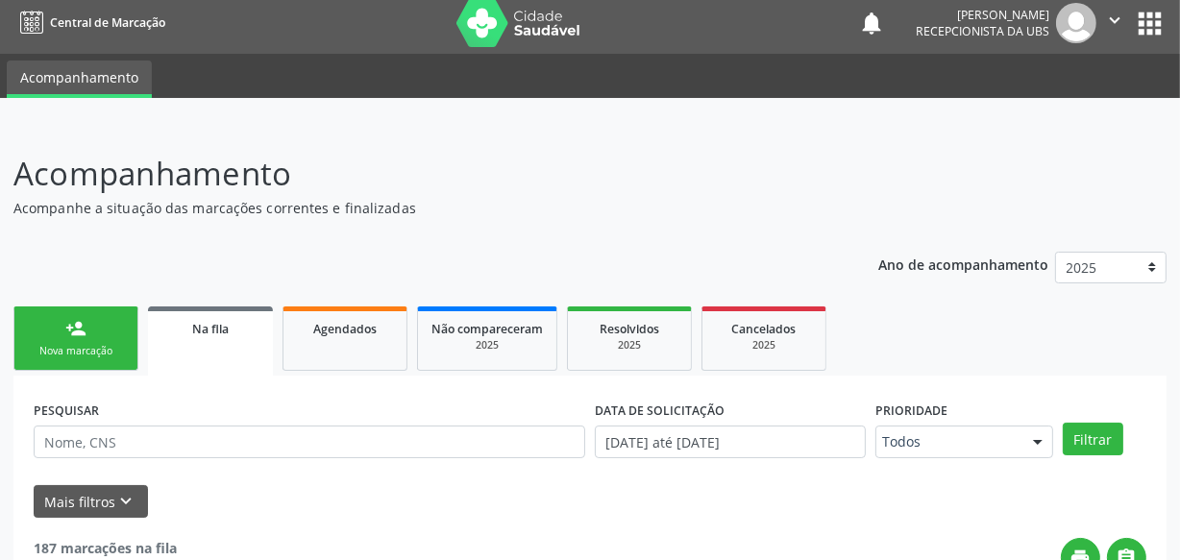
scroll to position [0, 0]
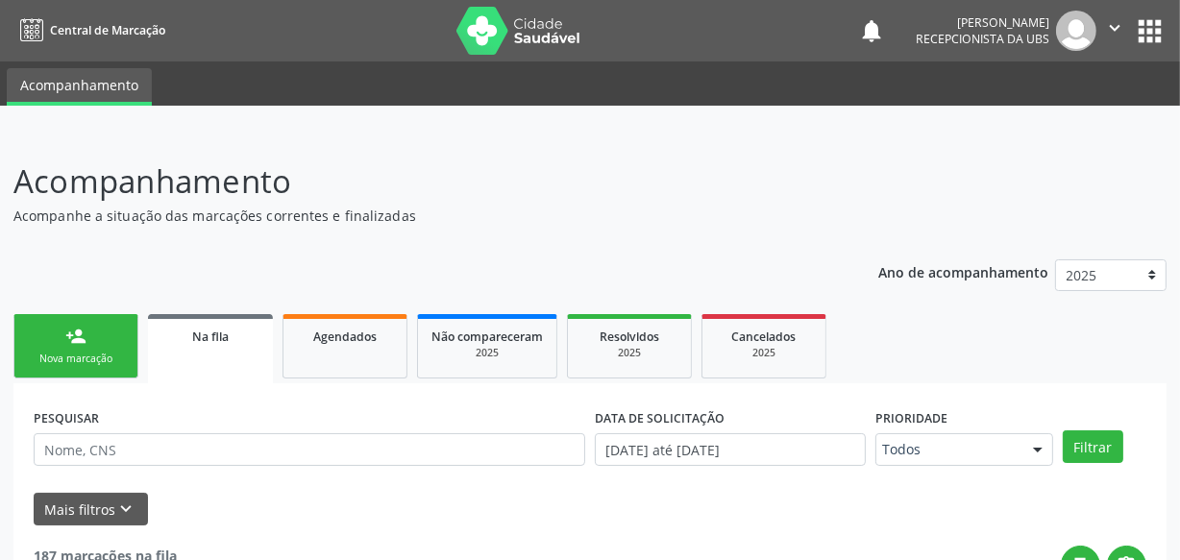
click at [90, 353] on div "Nova marcação" at bounding box center [76, 359] width 96 height 14
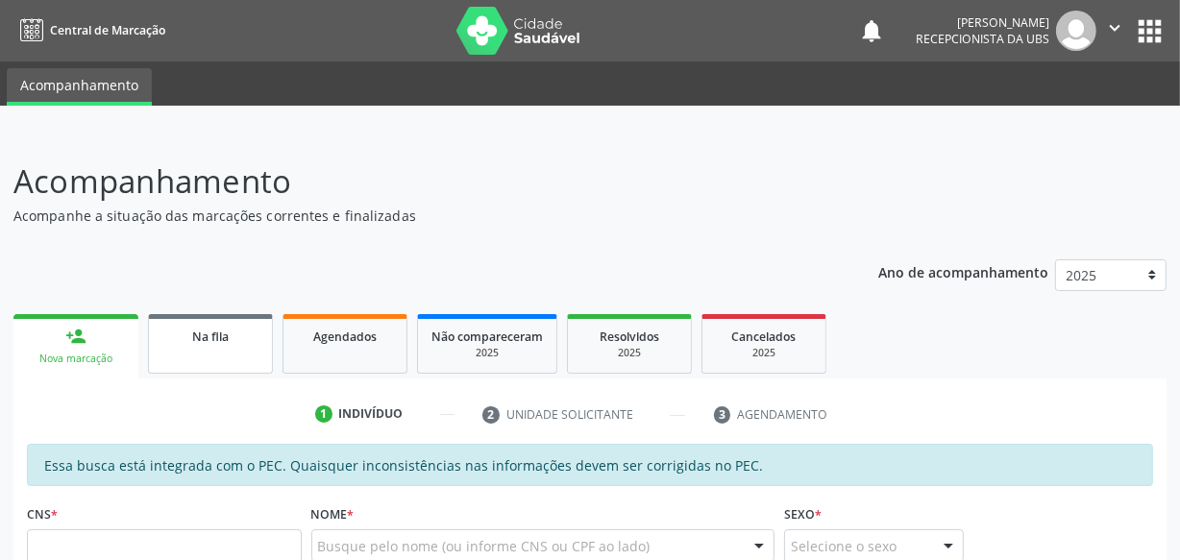
click at [209, 365] on link "Na fila" at bounding box center [210, 344] width 125 height 60
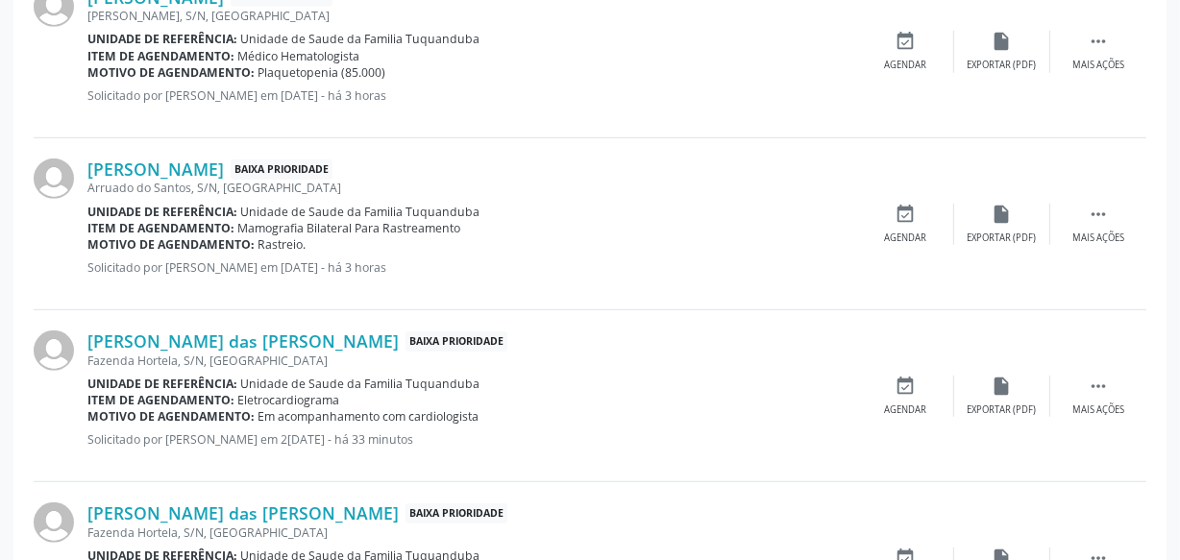
scroll to position [1317, 0]
